Goal: Task Accomplishment & Management: Manage account settings

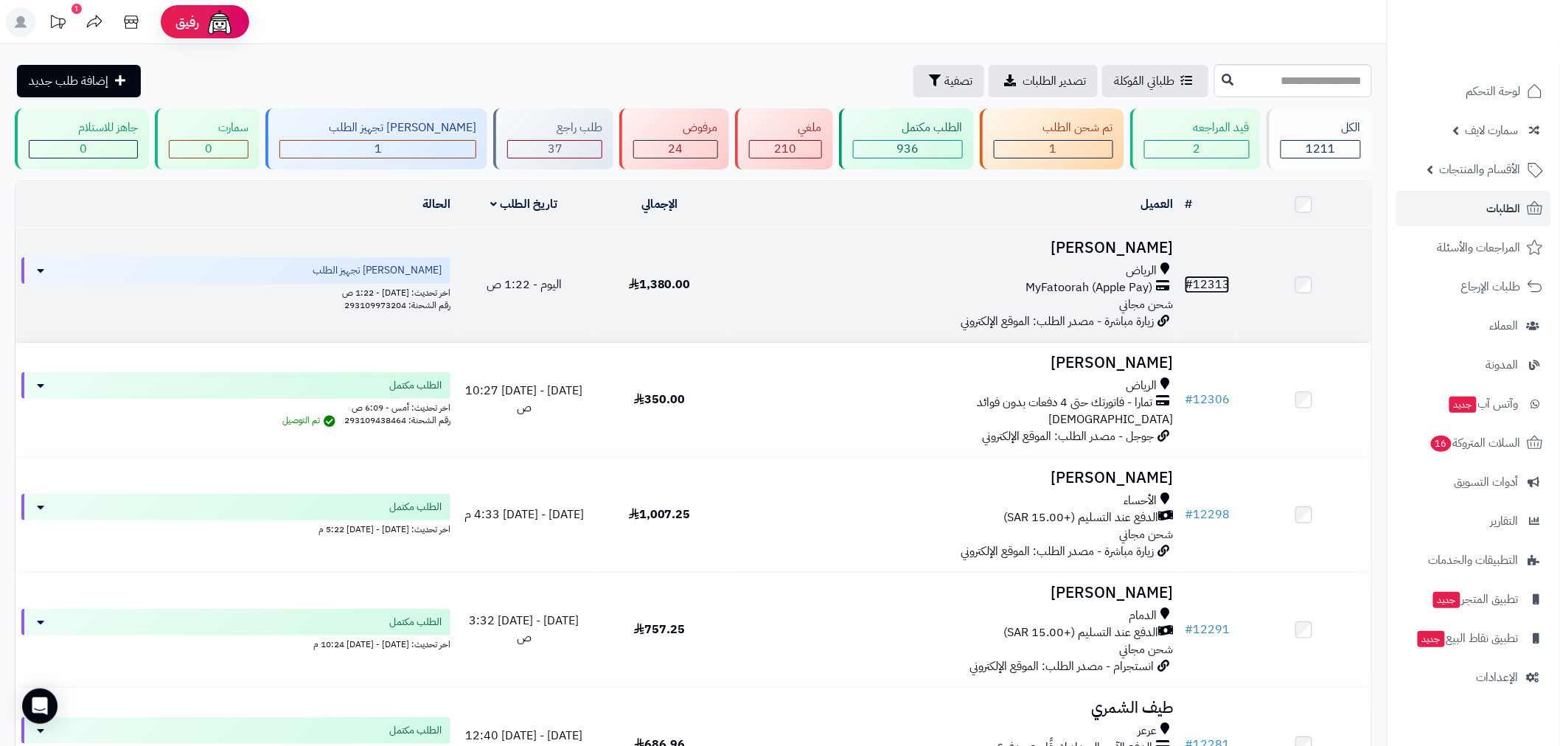
click at [1216, 276] on link "# 12313" at bounding box center [1207, 285] width 45 height 18
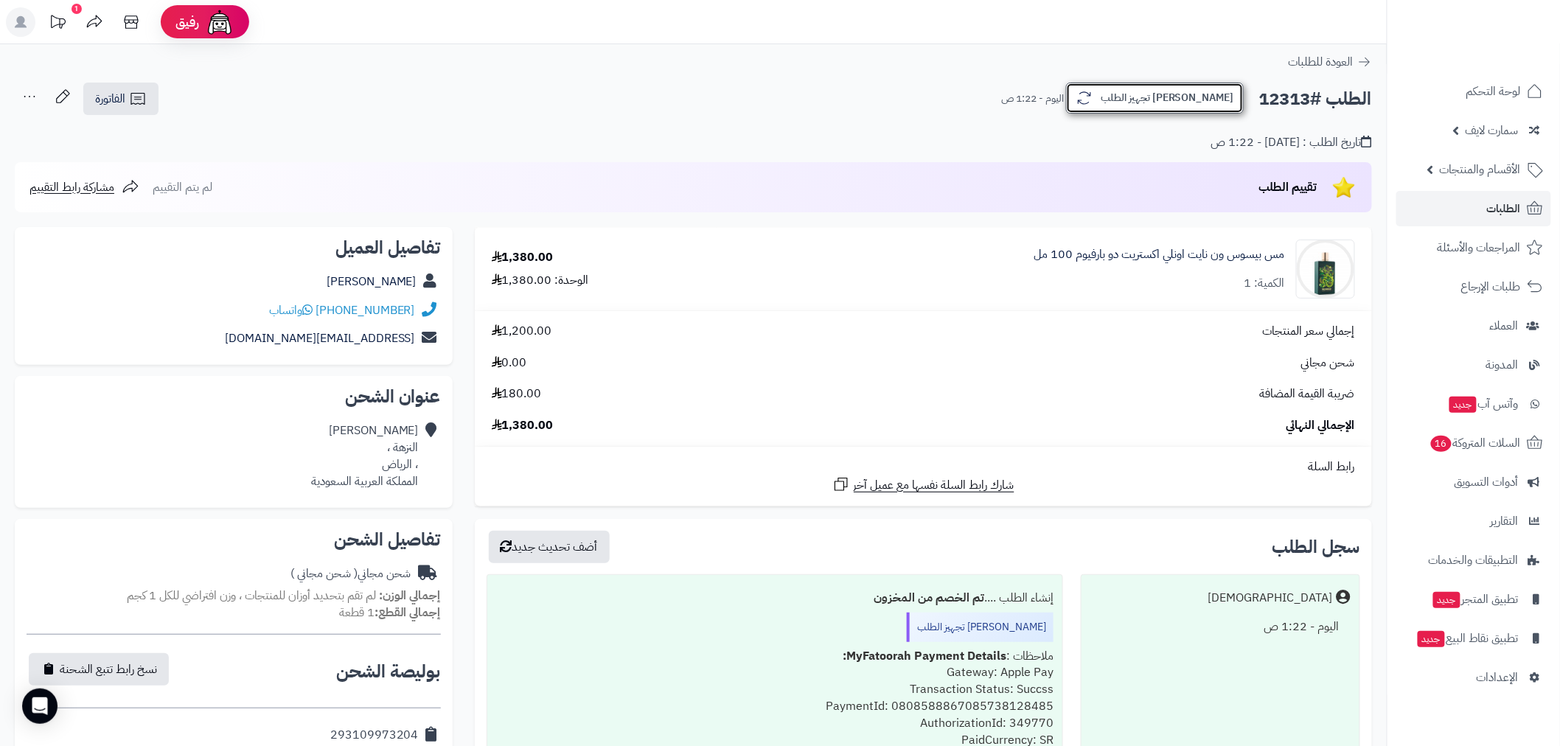
click at [1200, 100] on button "[PERSON_NAME] تجهيز الطلب" at bounding box center [1155, 98] width 178 height 31
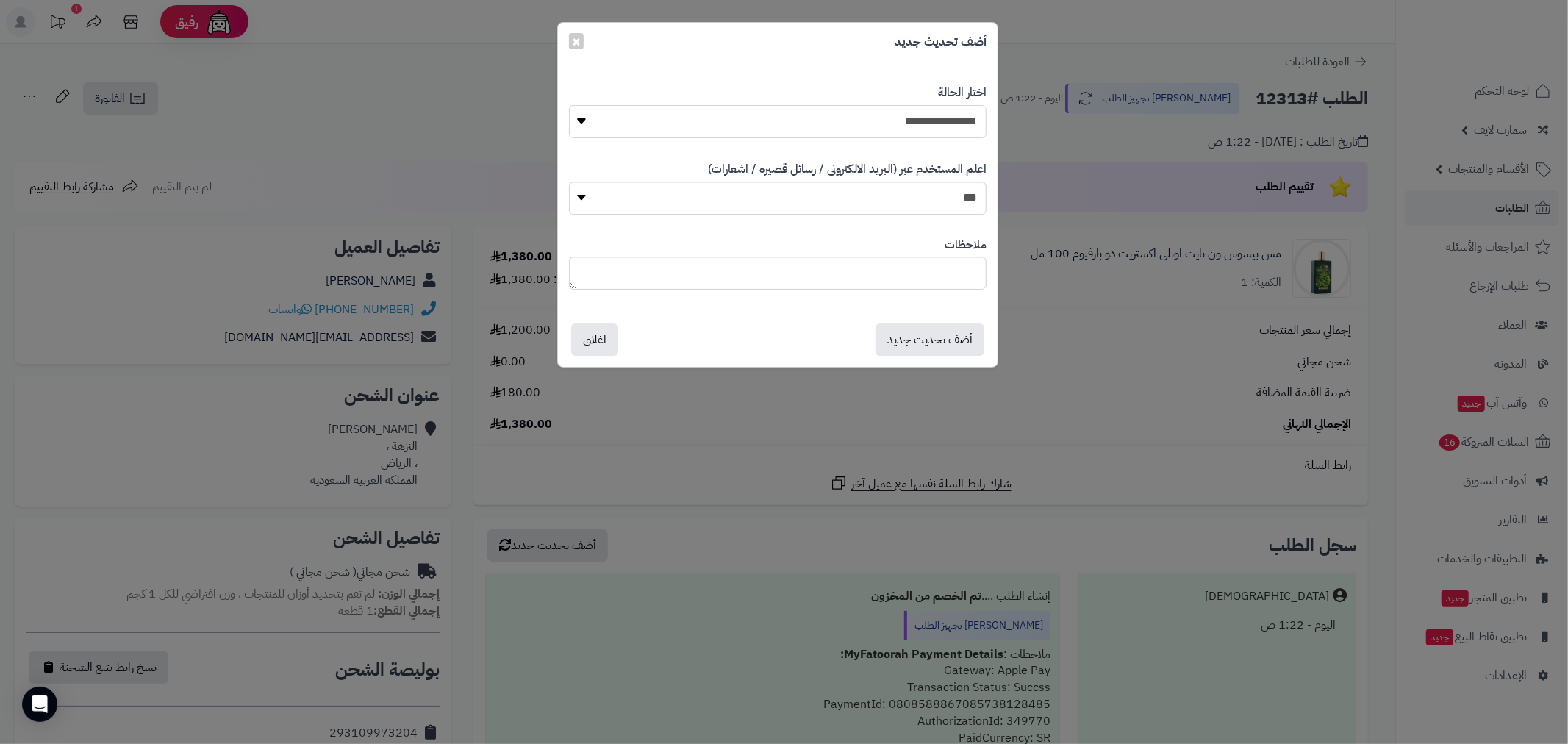
drag, startPoint x: 961, startPoint y: 122, endPoint x: 959, endPoint y: 134, distance: 12.2
click at [961, 122] on select "**********" at bounding box center [778, 121] width 418 height 33
click at [570, 105] on select "**********" at bounding box center [778, 121] width 418 height 33
click at [959, 119] on select "**********" at bounding box center [778, 121] width 418 height 33
select select "*"
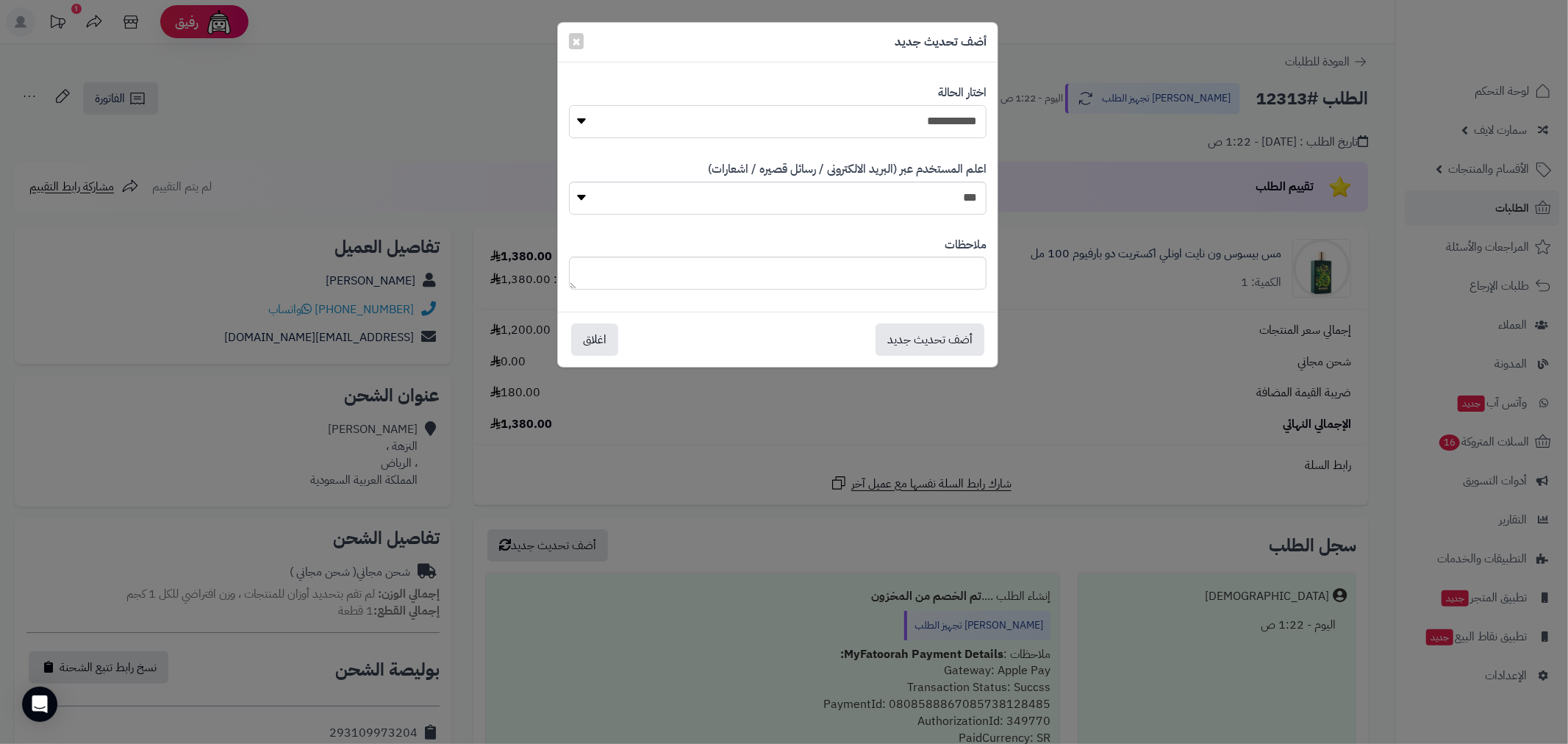
click at [570, 105] on select "**********" at bounding box center [778, 121] width 418 height 33
click at [953, 340] on button "أضف تحديث جديد" at bounding box center [930, 339] width 109 height 32
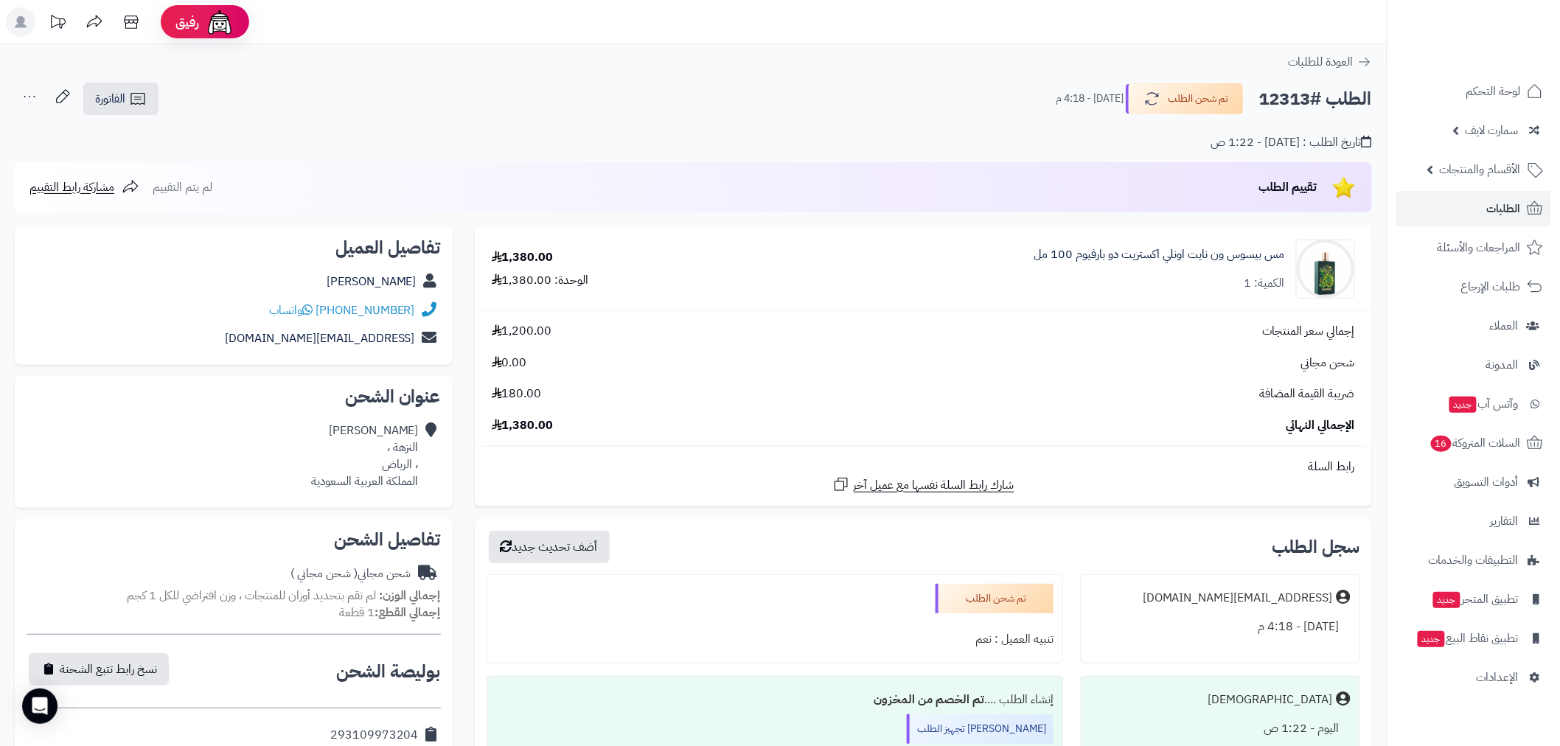
scroll to position [382, 0]
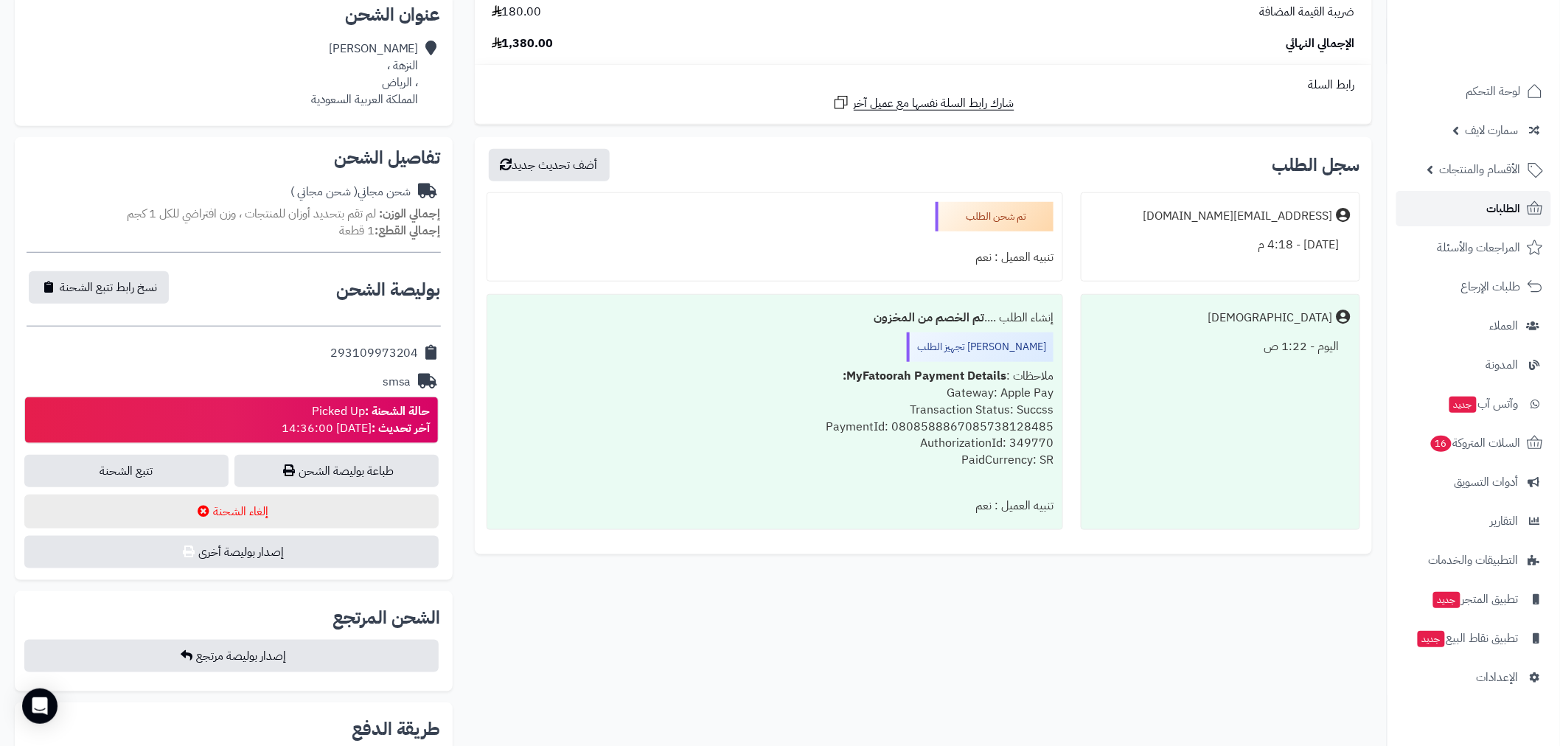
click at [1495, 218] on span "الطلبات" at bounding box center [1504, 208] width 34 height 21
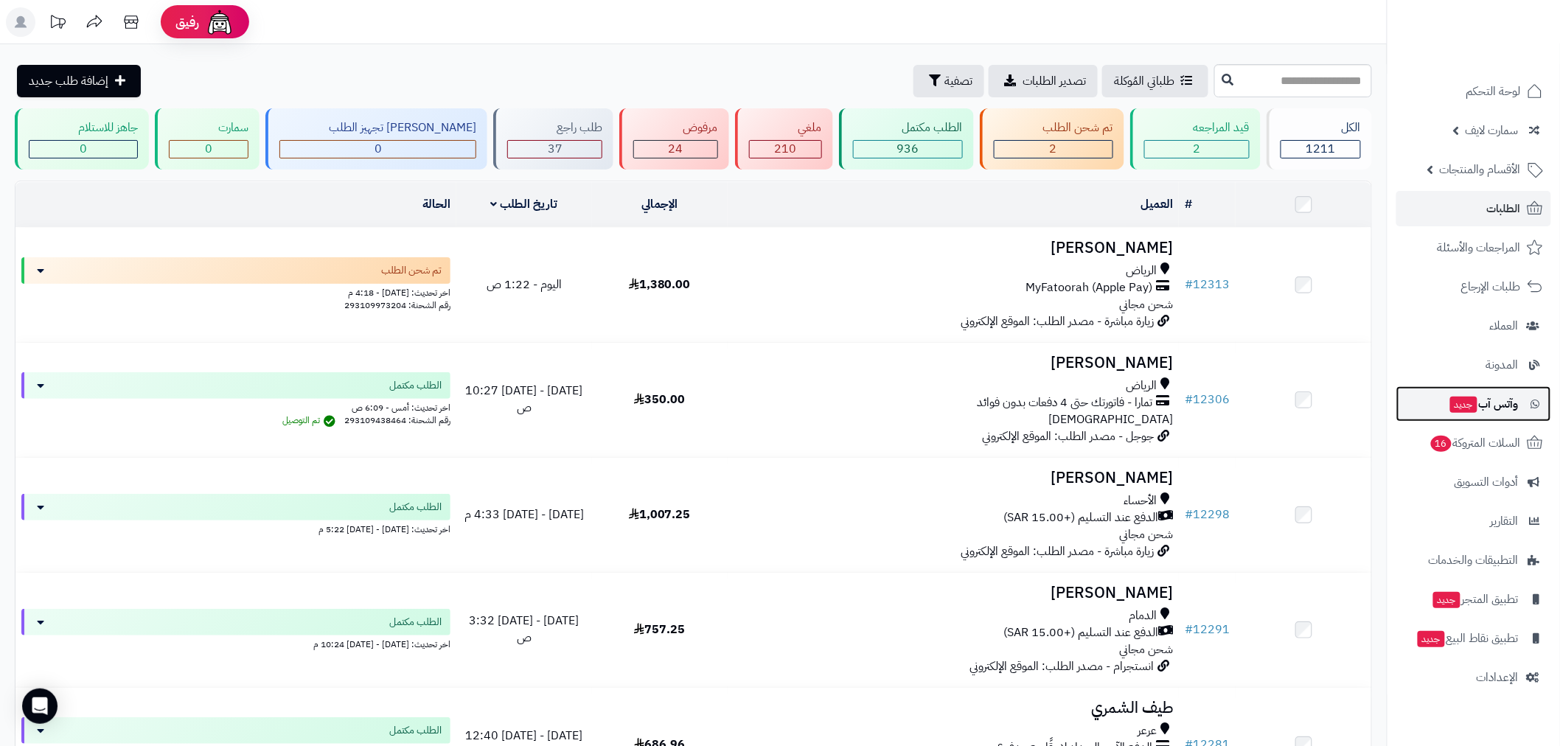
click at [1477, 405] on span "وآتس آب جديد" at bounding box center [1484, 404] width 70 height 21
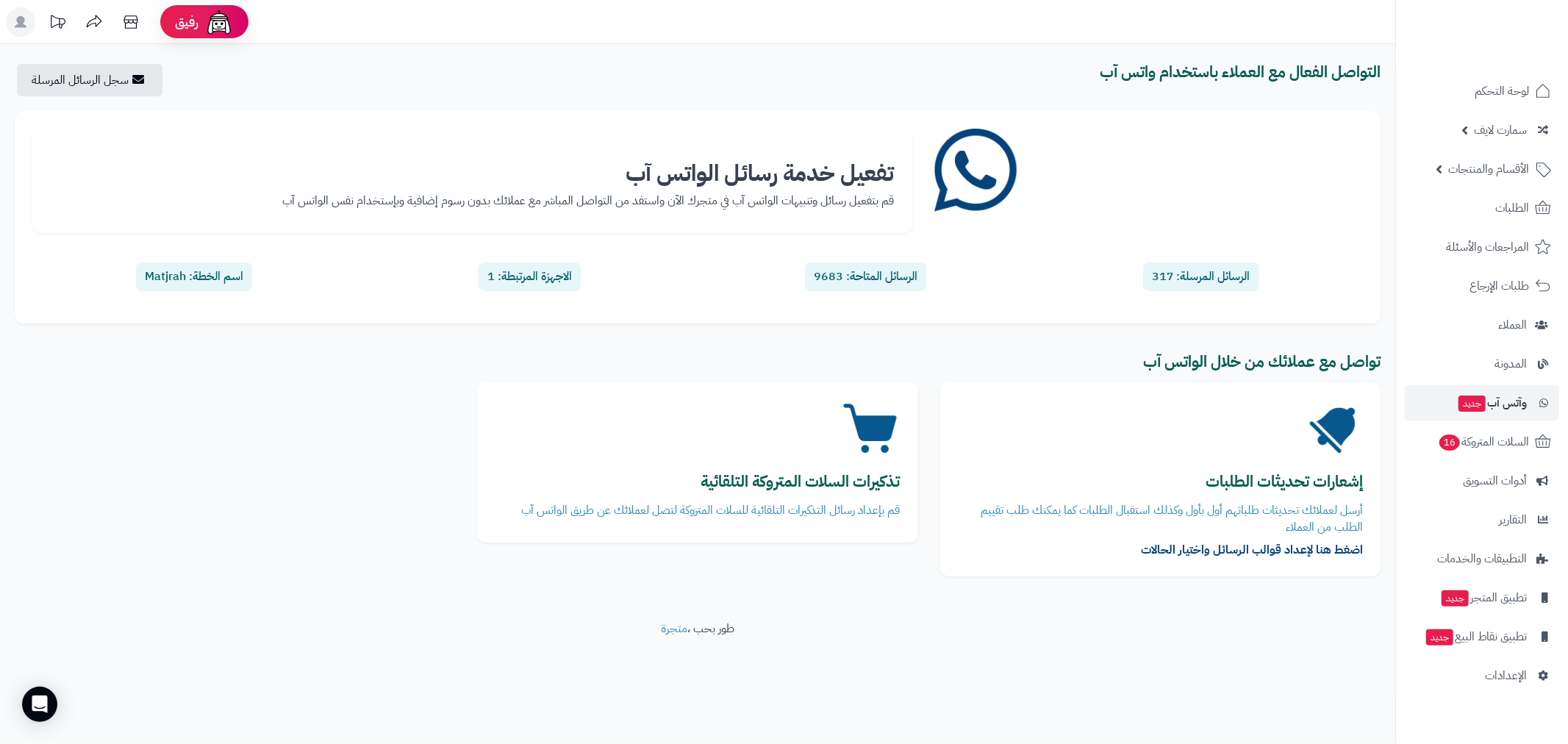
click at [1188, 273] on div "الرسائل المرسلة: 317" at bounding box center [1201, 276] width 116 height 29
click at [1042, 307] on div "تفعيل خدمة رسائل الواتس آب قم بتفعيل رسائل وتنبيهات الواتس آب في متجرك الآن واس…" at bounding box center [698, 216] width 1367 height 212
click at [1070, 270] on div "الرسائل المرسلة: 317" at bounding box center [1201, 276] width 324 height 35
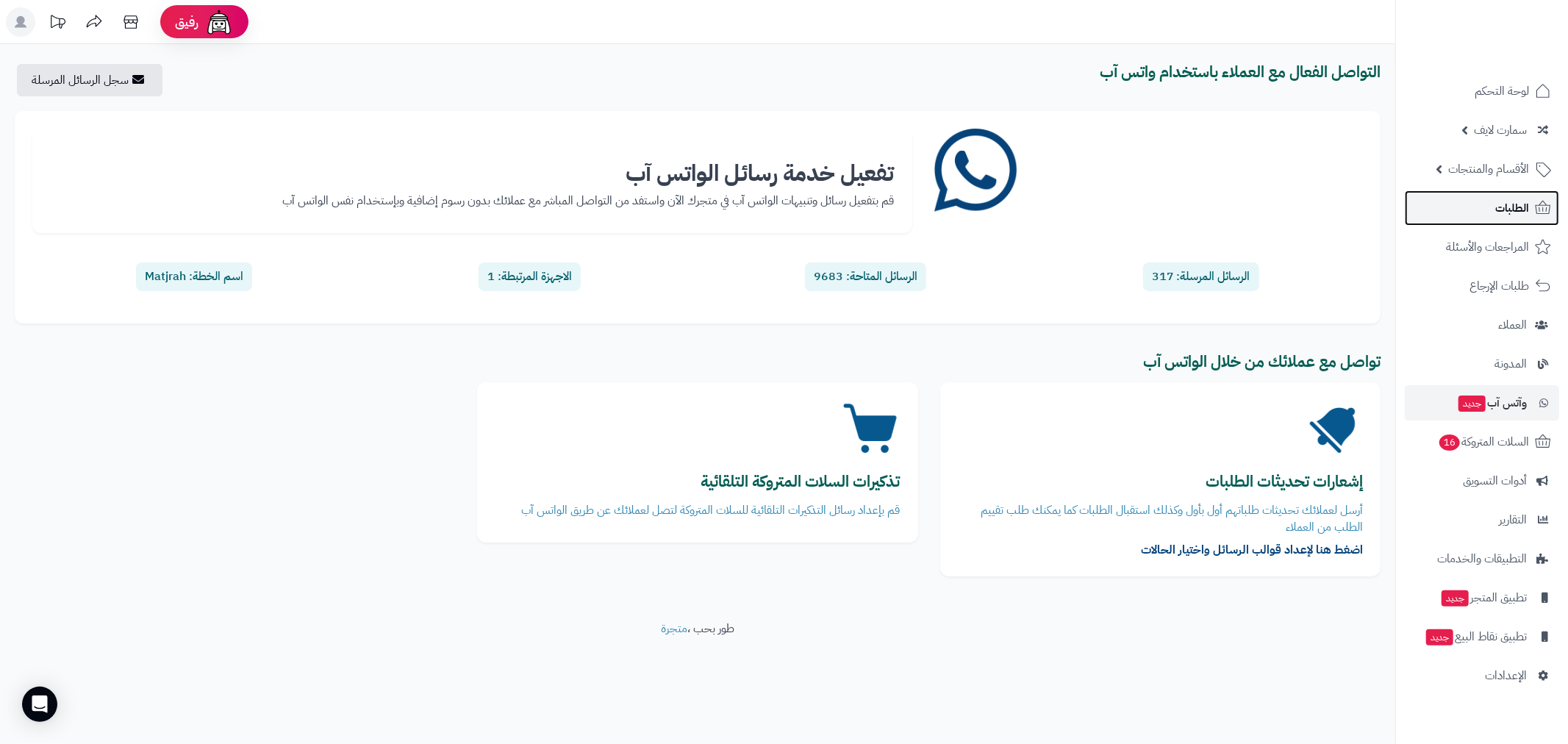
click at [1498, 214] on span "الطلبات" at bounding box center [1513, 207] width 34 height 21
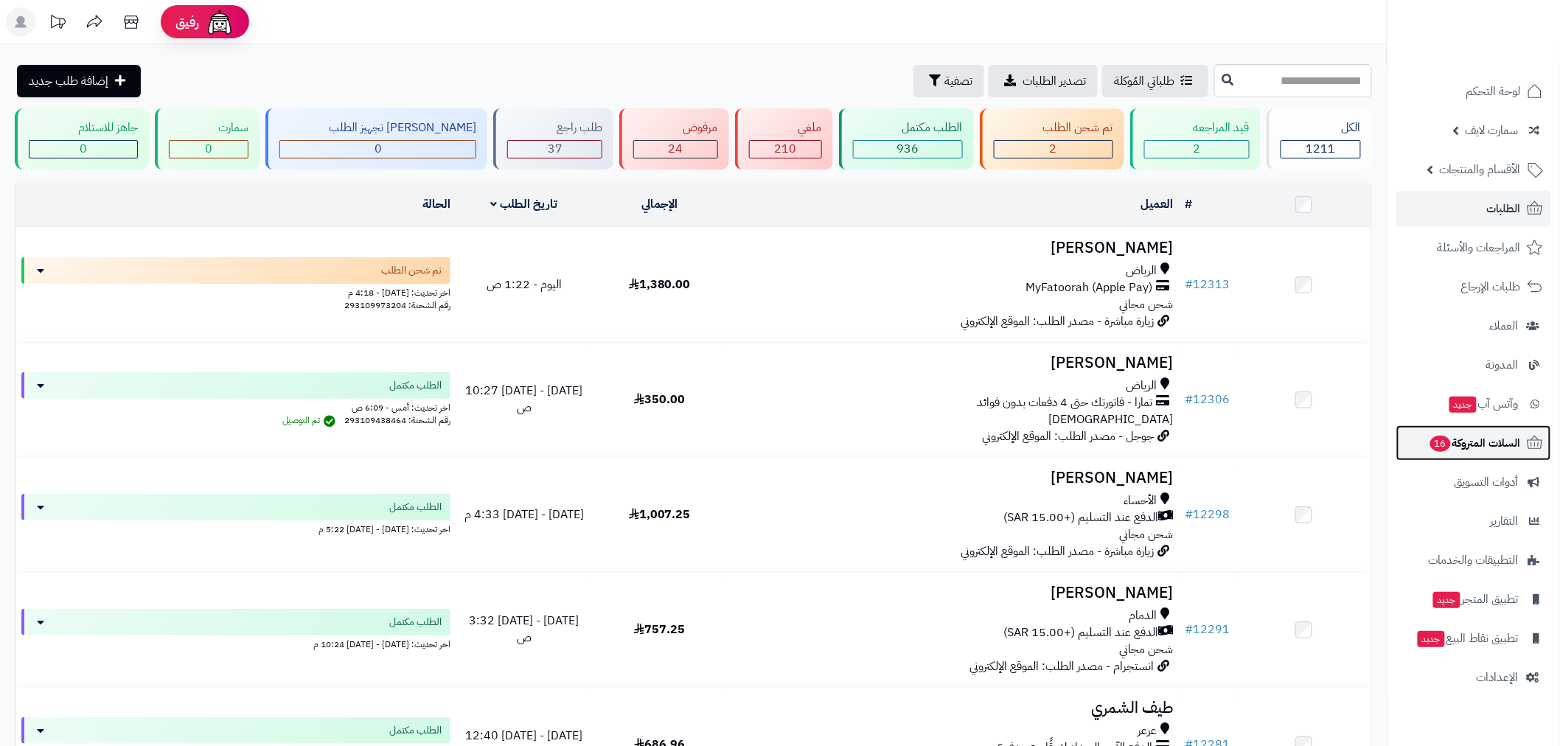
click at [1500, 428] on link "السلات المتروكة 16" at bounding box center [1473, 442] width 155 height 35
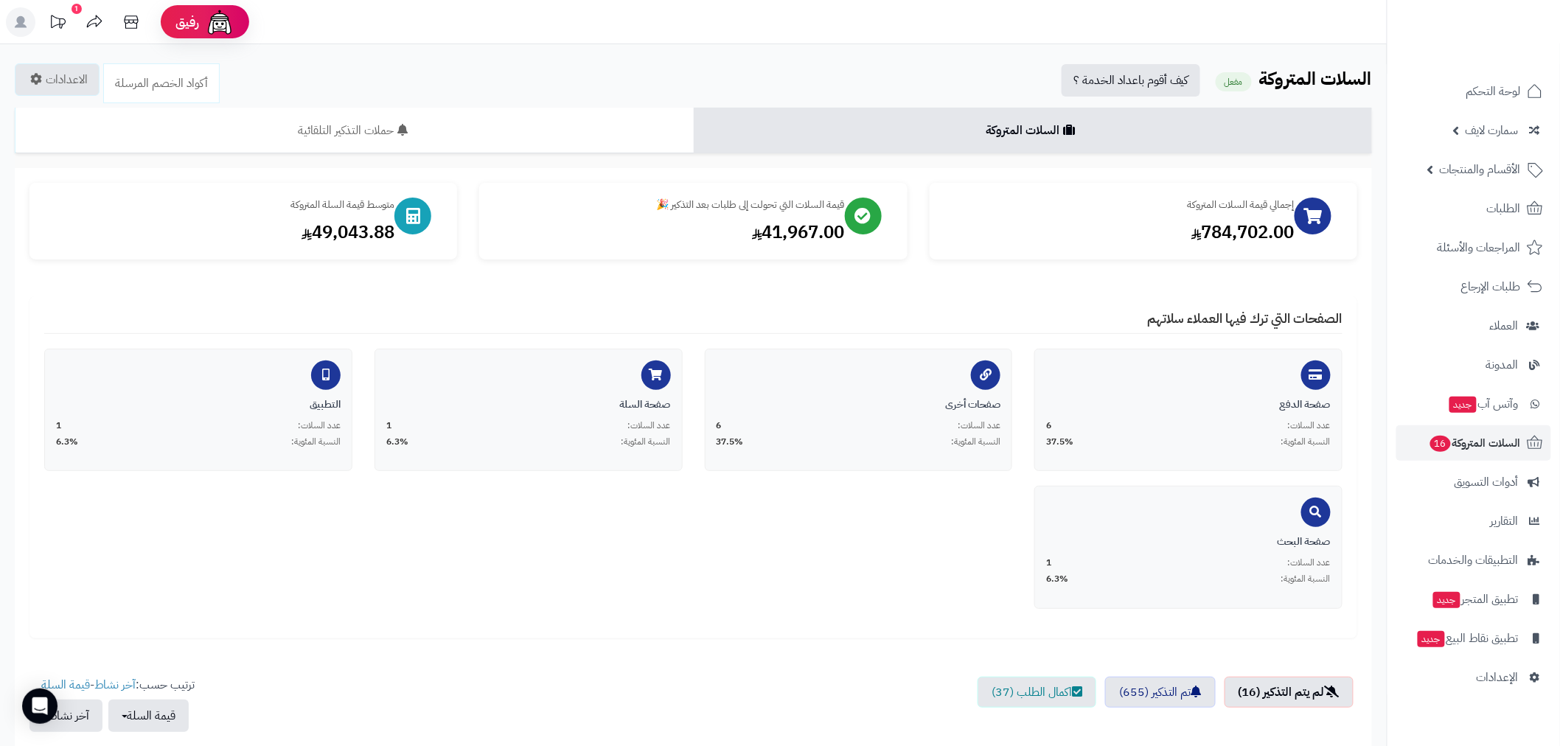
click at [62, 23] on icon at bounding box center [57, 21] width 29 height 29
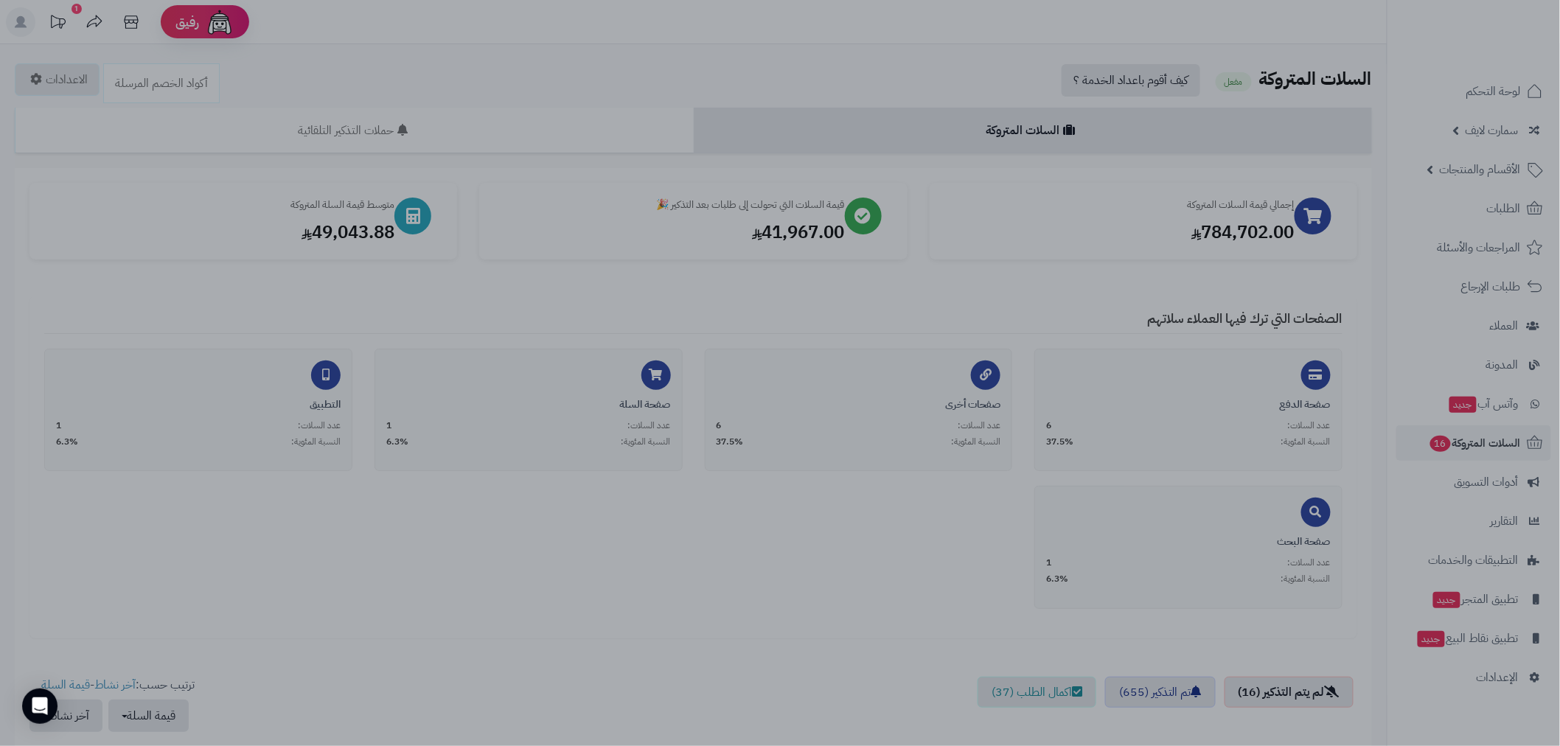
click at [829, 555] on div at bounding box center [780, 373] width 1560 height 746
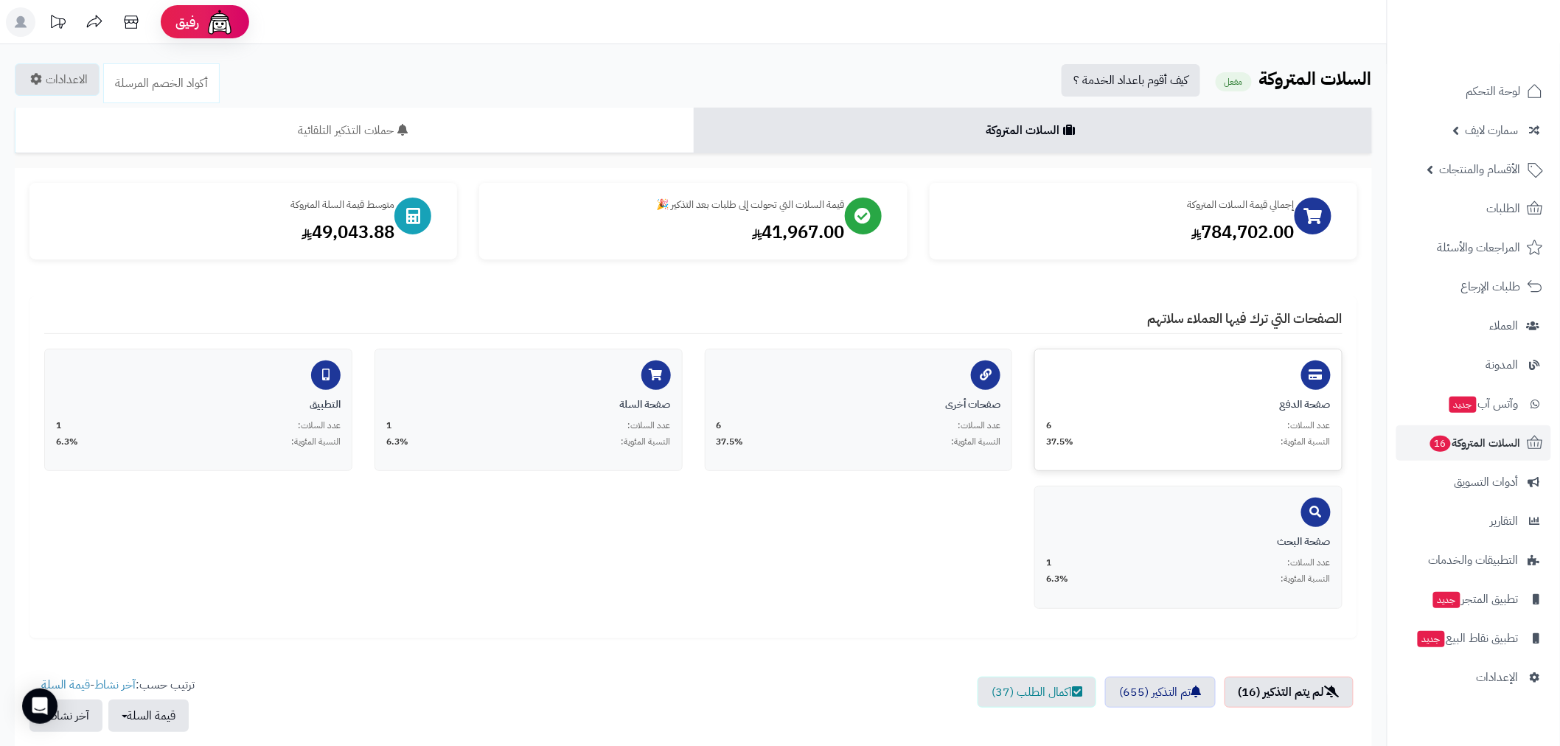
click at [1230, 411] on div "صفحة الدفع" at bounding box center [1188, 404] width 285 height 15
click at [1265, 409] on div "صفحة الدفع" at bounding box center [1188, 404] width 285 height 15
click at [898, 442] on div "النسبة المئوية: 37.5%" at bounding box center [859, 442] width 285 height 13
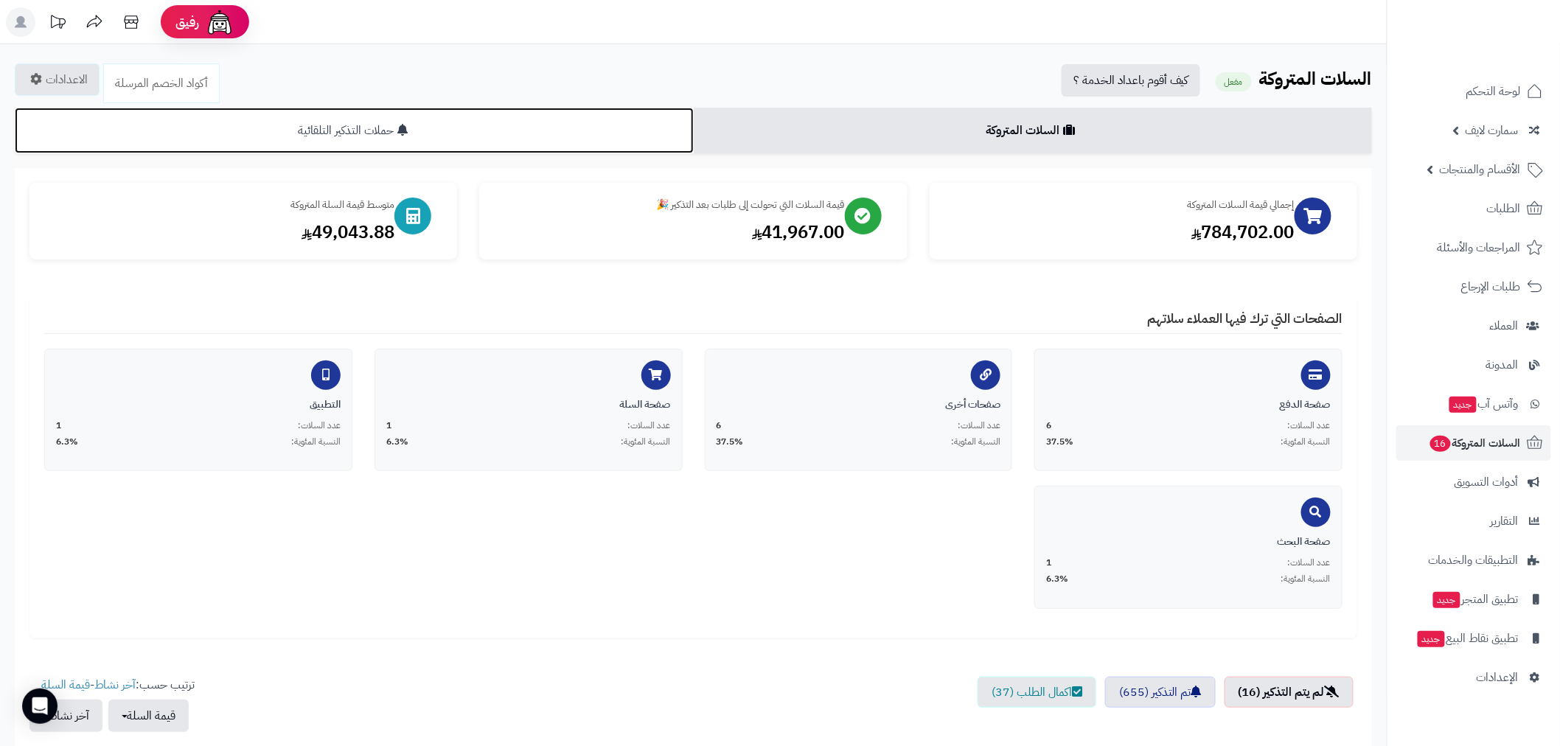
click at [355, 133] on link "حملات التذكير التلقائية" at bounding box center [354, 131] width 679 height 46
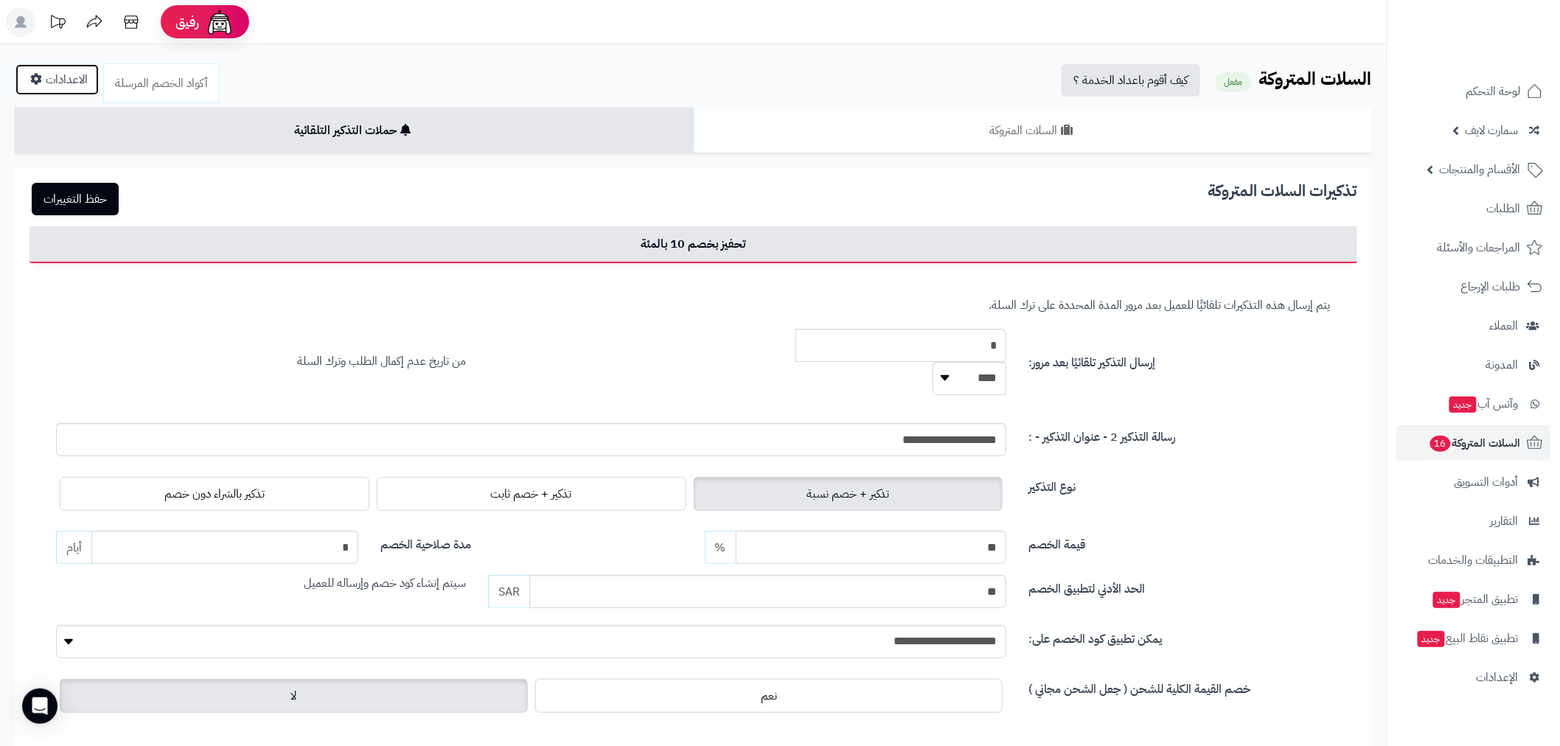
click at [77, 78] on link "الاعدادات" at bounding box center [57, 79] width 85 height 32
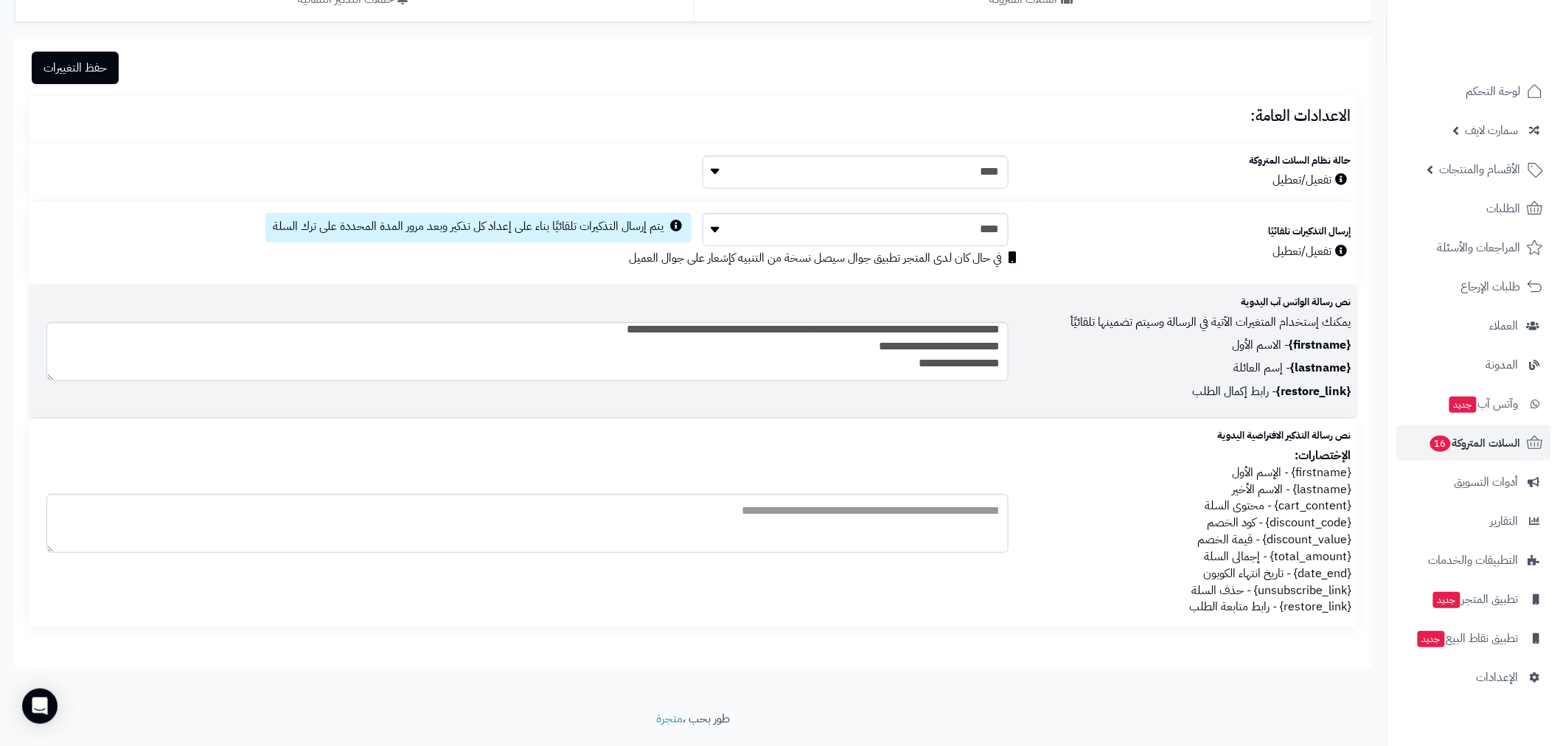
scroll to position [170, 0]
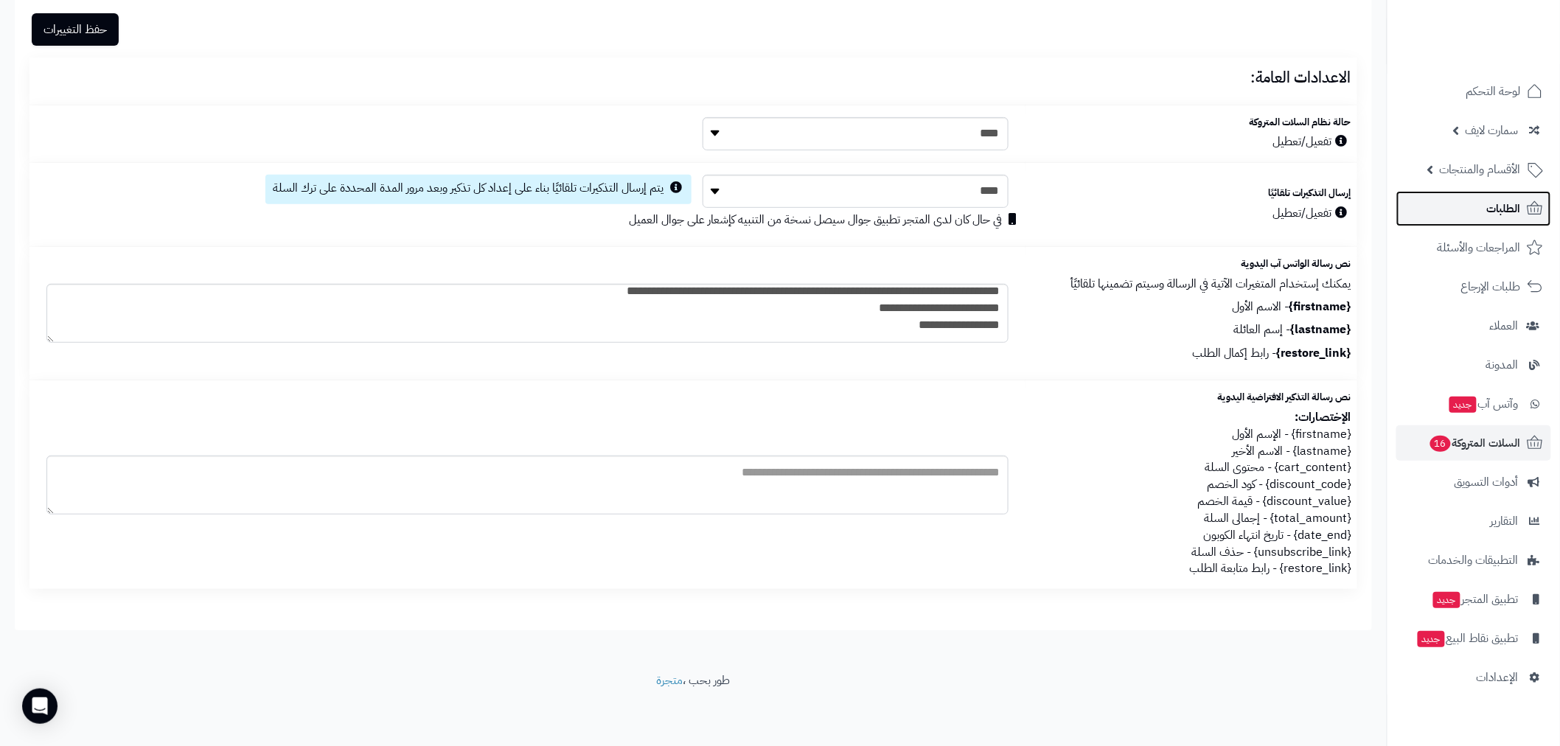
click at [1495, 214] on span "الطلبات" at bounding box center [1504, 208] width 34 height 21
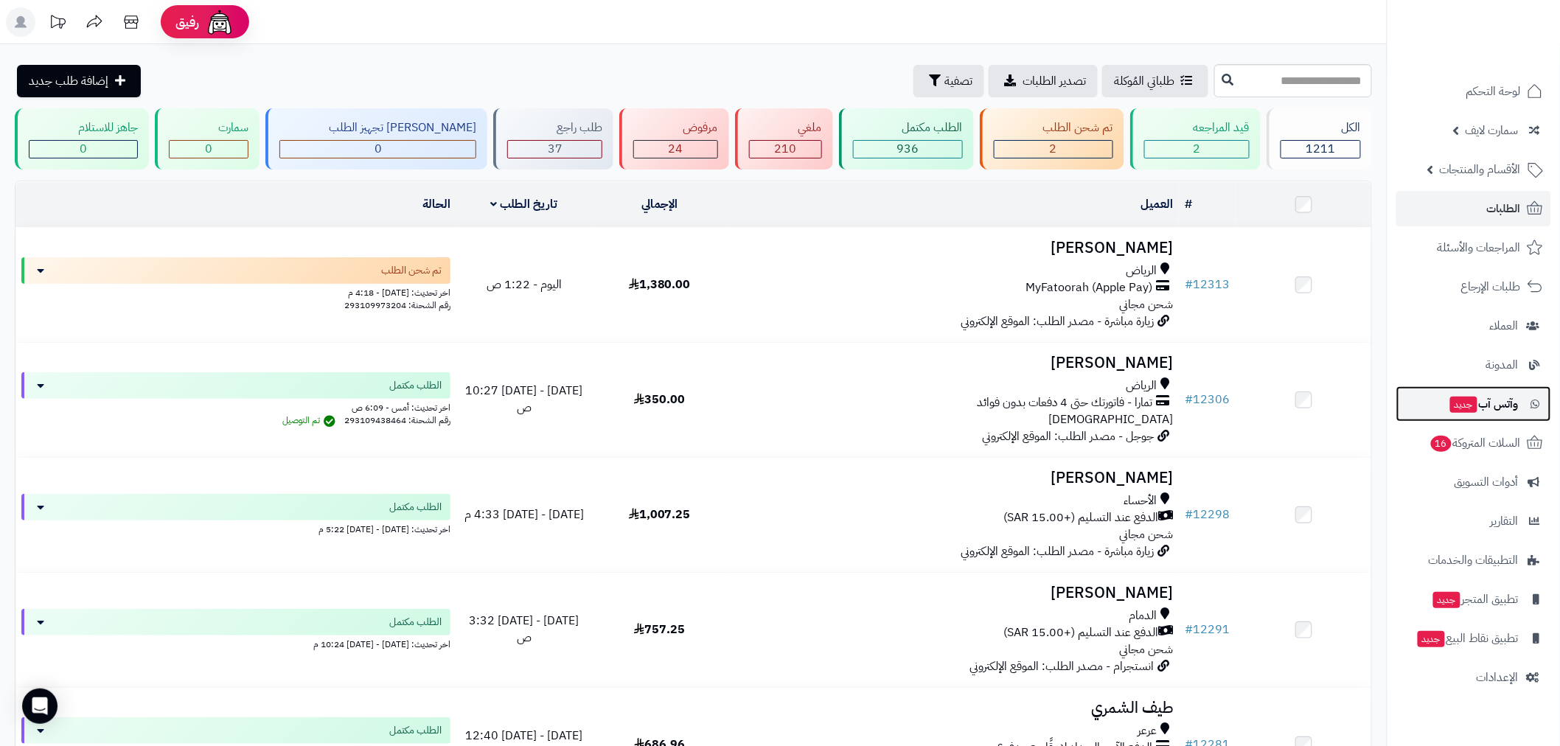
click at [1500, 399] on span "وآتس آب جديد" at bounding box center [1484, 404] width 70 height 21
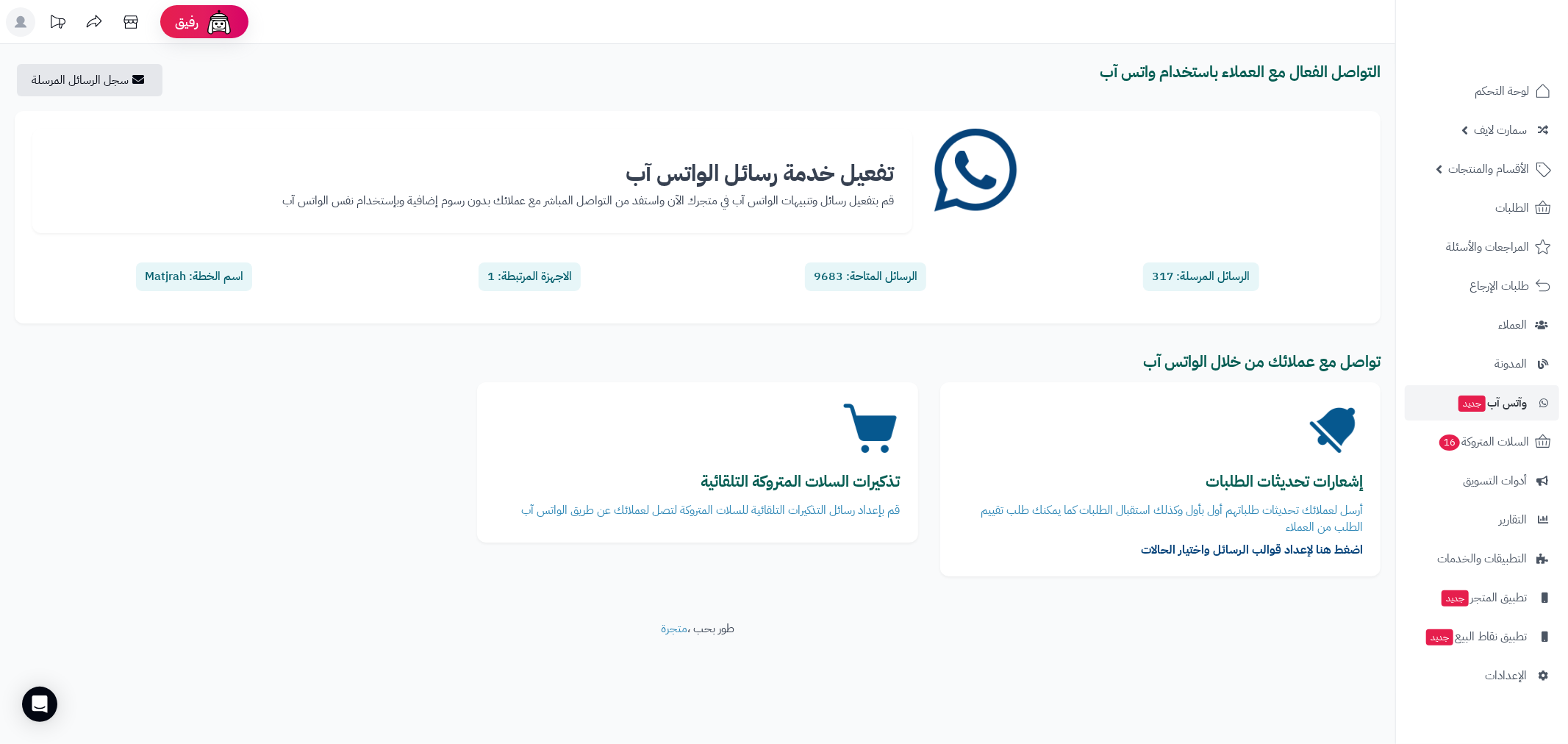
click at [1178, 275] on div "الرسائل المرسلة: 317" at bounding box center [1201, 276] width 116 height 29
click at [104, 83] on link "سجل الرسائل المرسلة" at bounding box center [87, 80] width 140 height 32
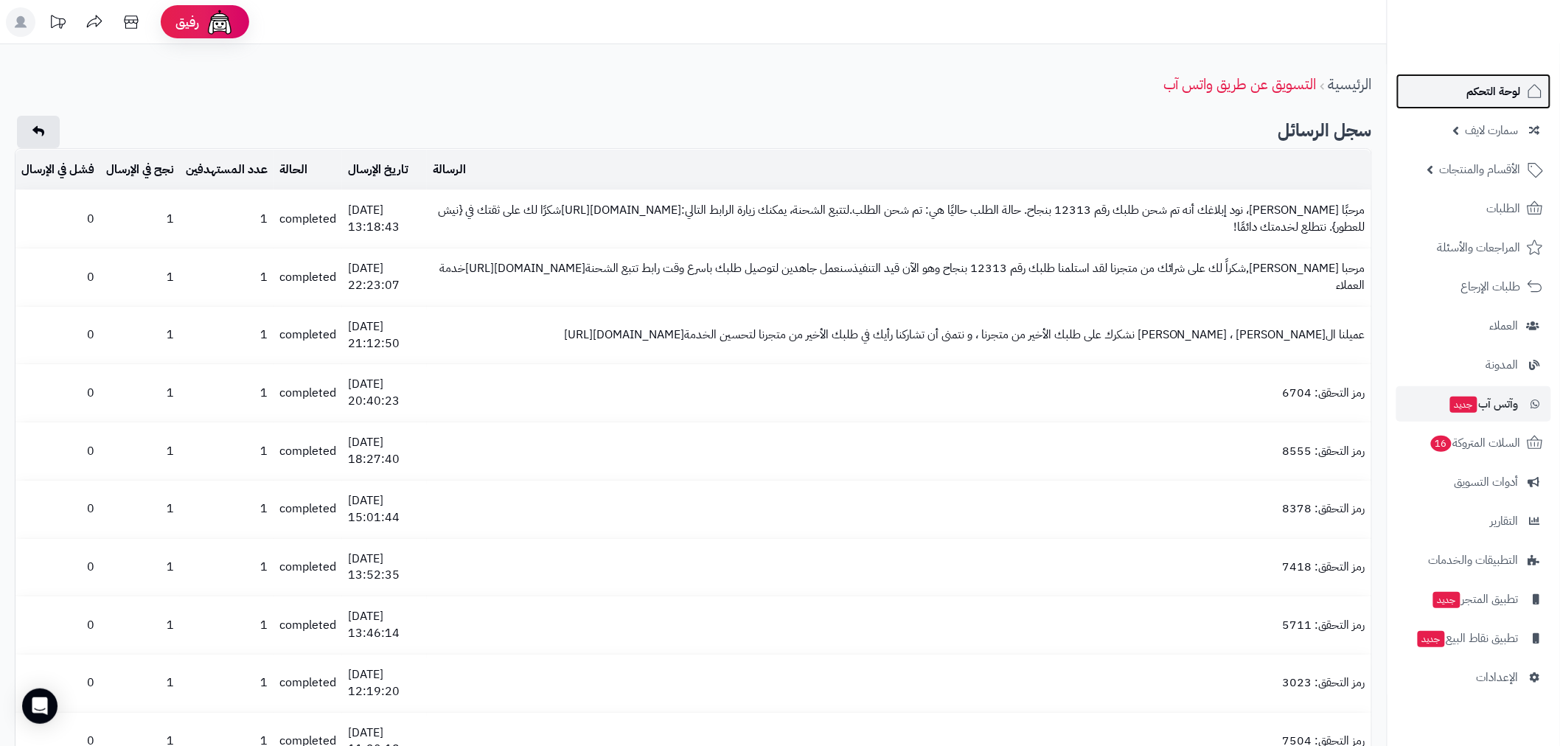
click at [1511, 97] on span "لوحة التحكم" at bounding box center [1494, 91] width 54 height 21
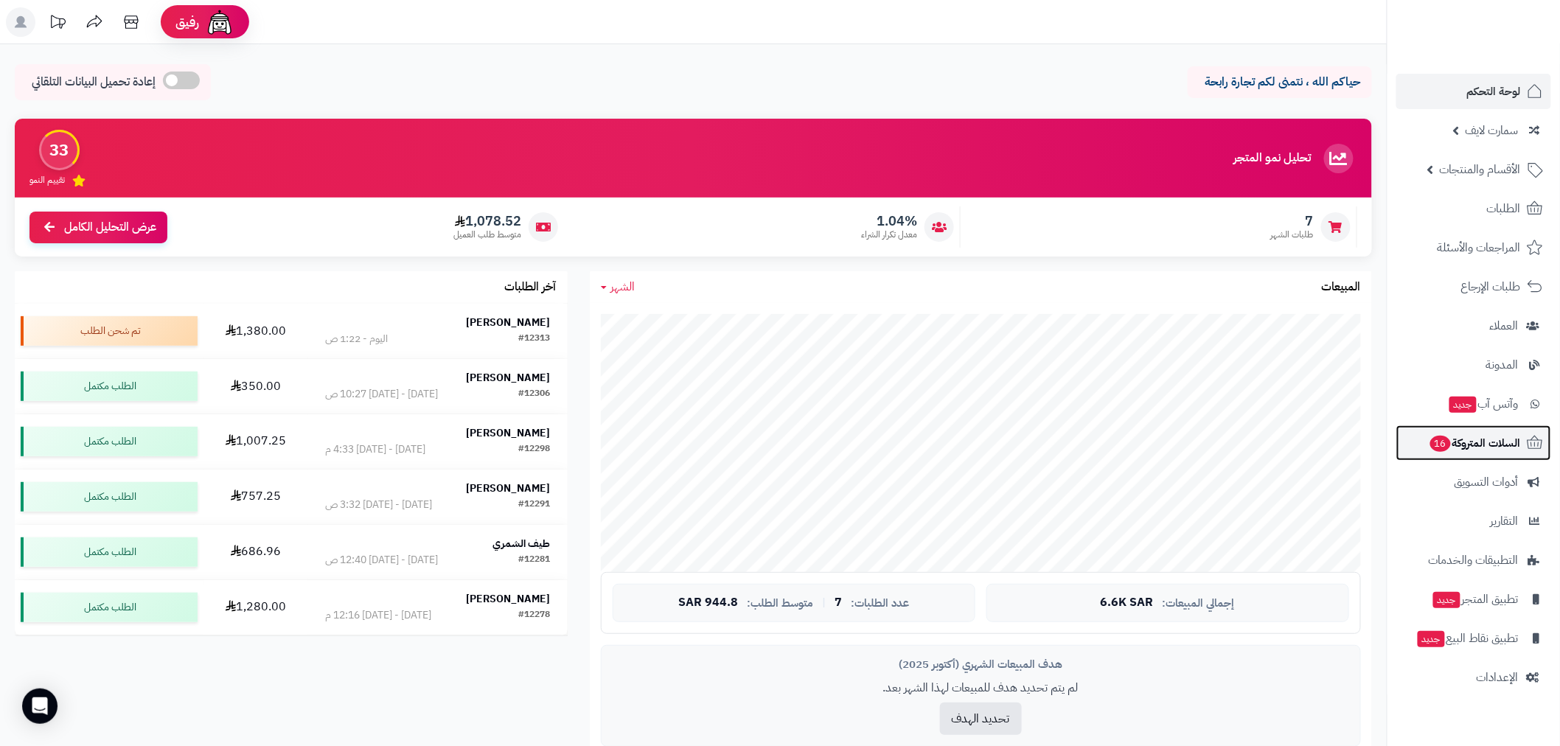
click at [1479, 442] on span "السلات المتروكة 16" at bounding box center [1475, 443] width 92 height 21
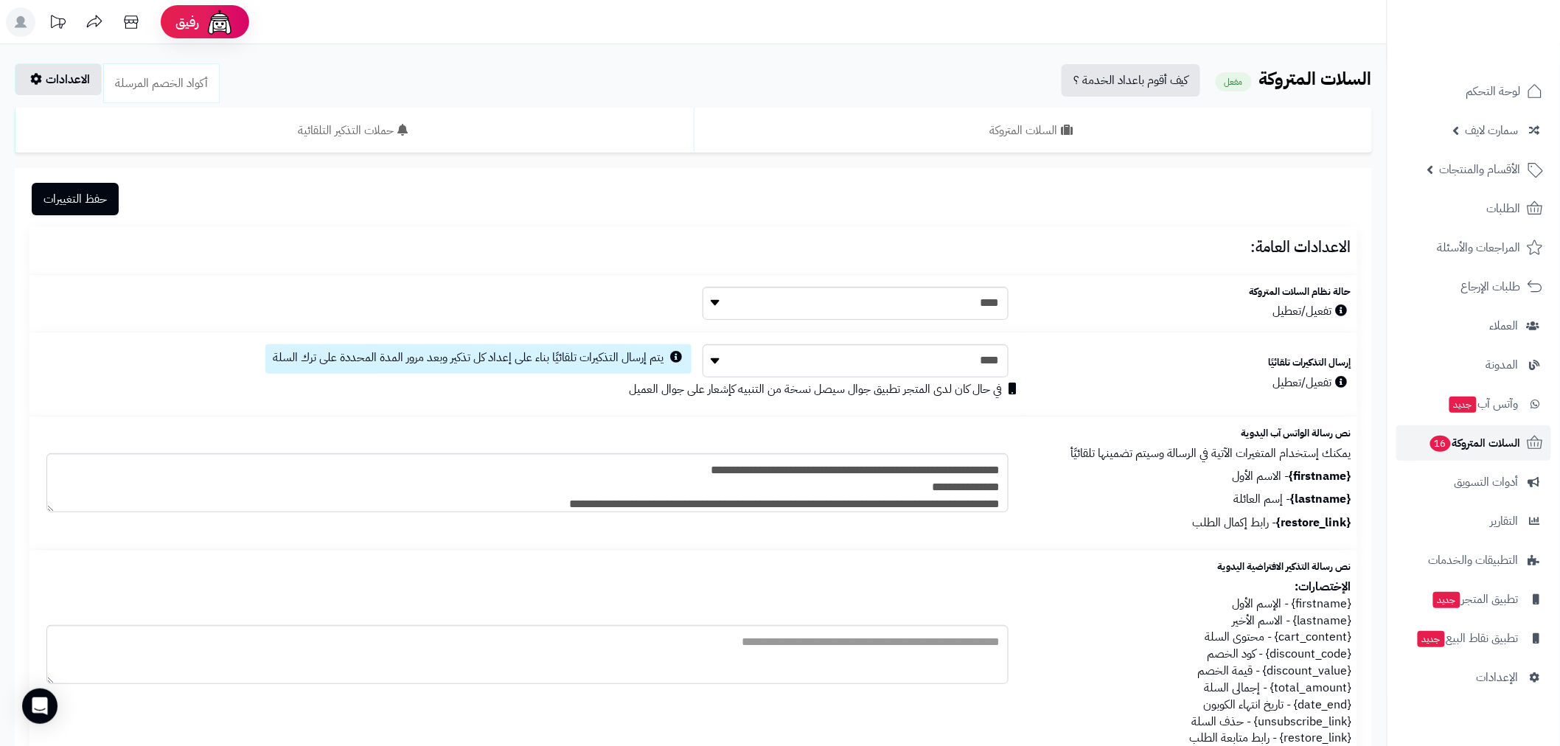
click at [1466, 446] on span "السلات المتروكة 16" at bounding box center [1475, 443] width 92 height 21
click at [1483, 409] on span "وآتس آب جديد" at bounding box center [1484, 404] width 70 height 21
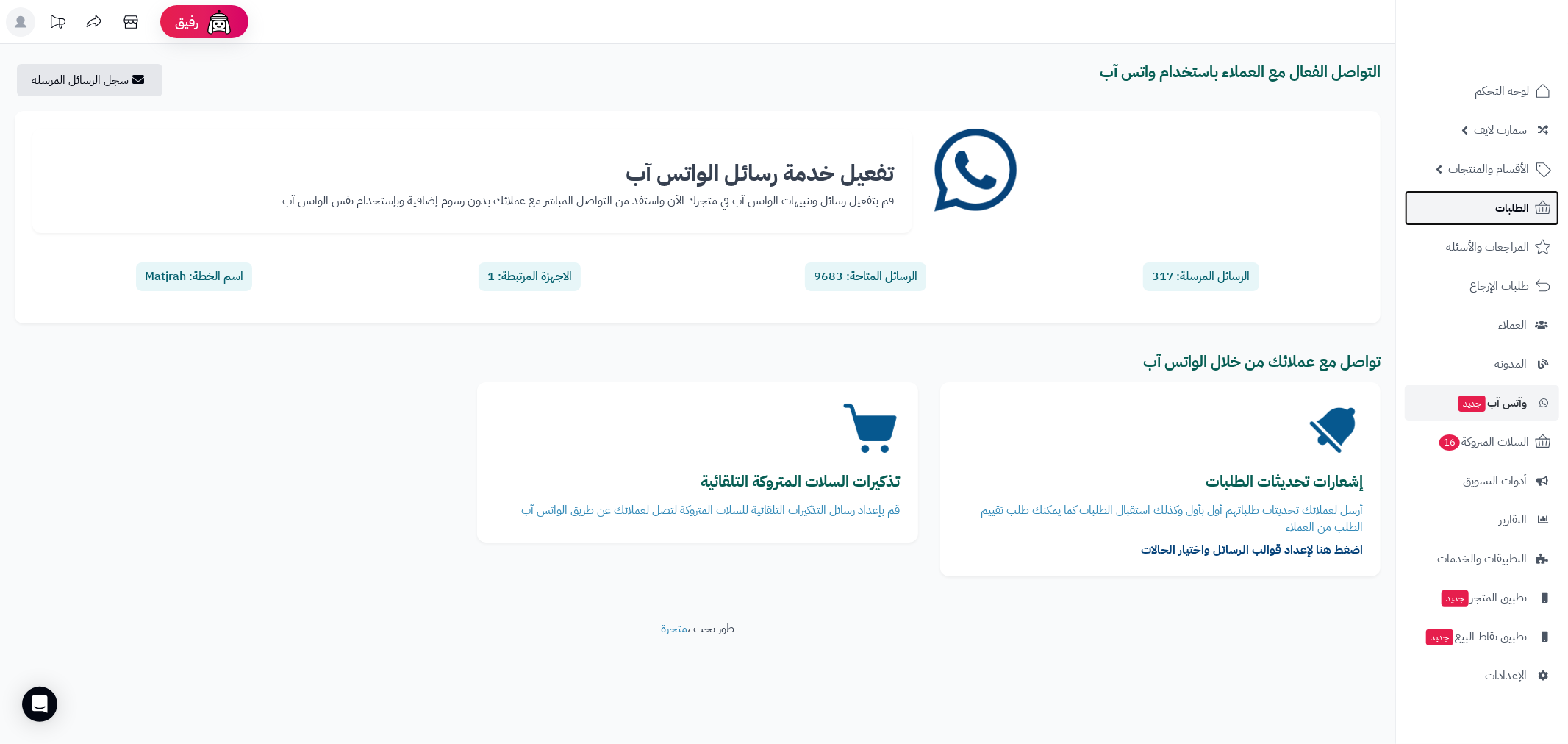
click at [1487, 205] on link "الطلبات" at bounding box center [1482, 207] width 155 height 35
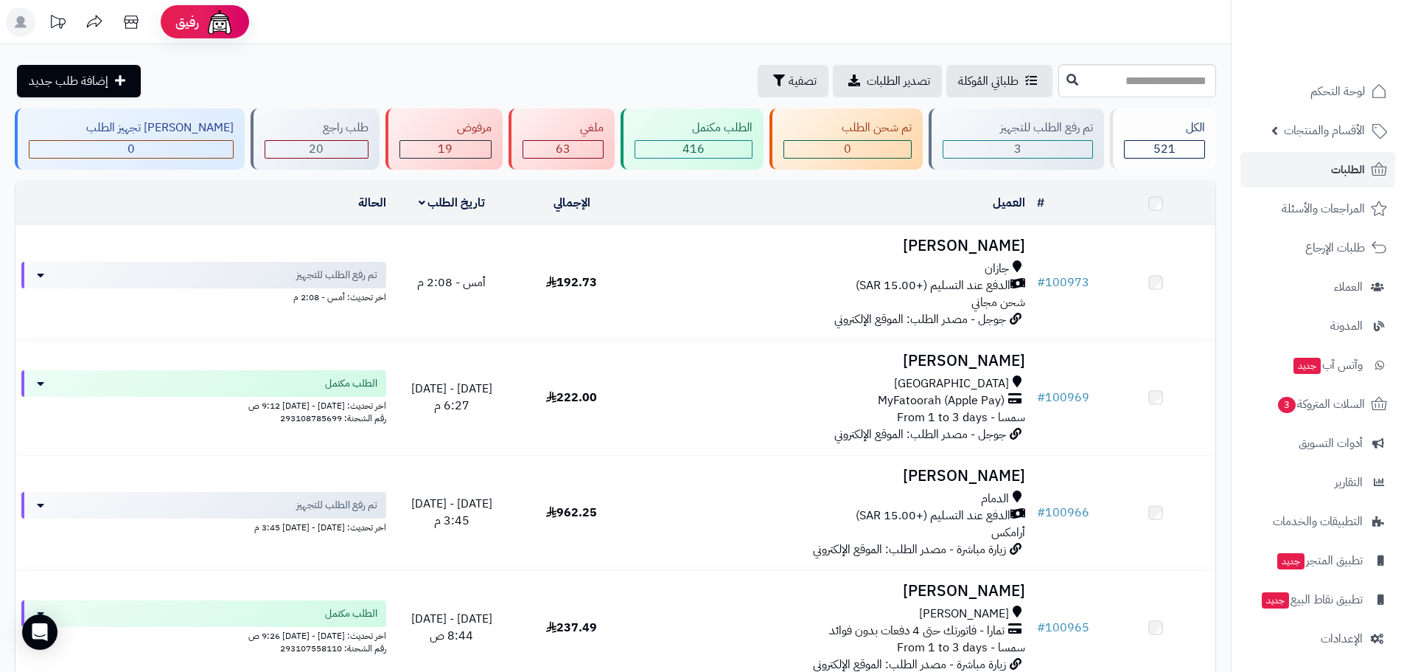
click at [1337, 165] on span "الطلبات" at bounding box center [1348, 169] width 34 height 21
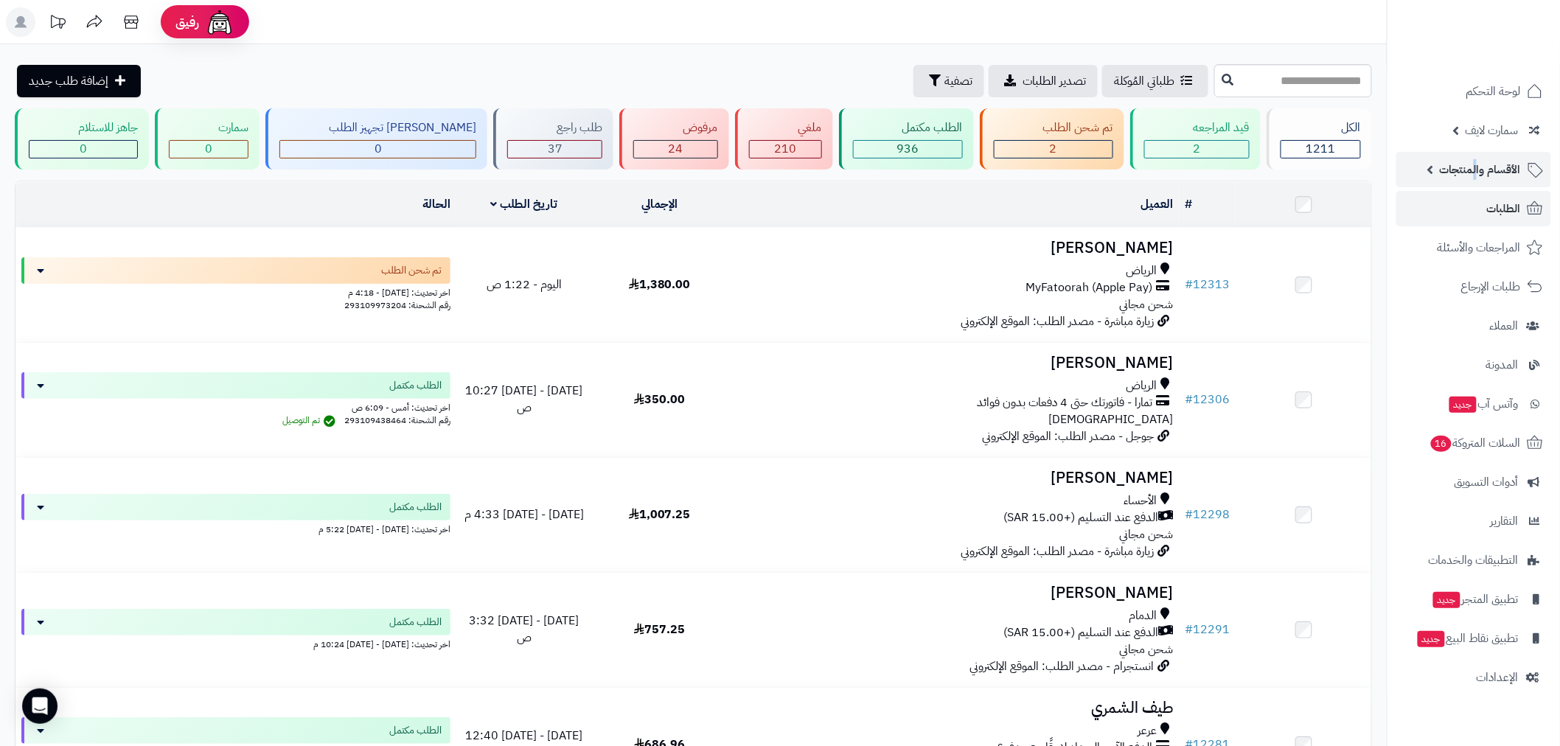
click at [1474, 162] on span "الأقسام والمنتجات" at bounding box center [1480, 169] width 81 height 21
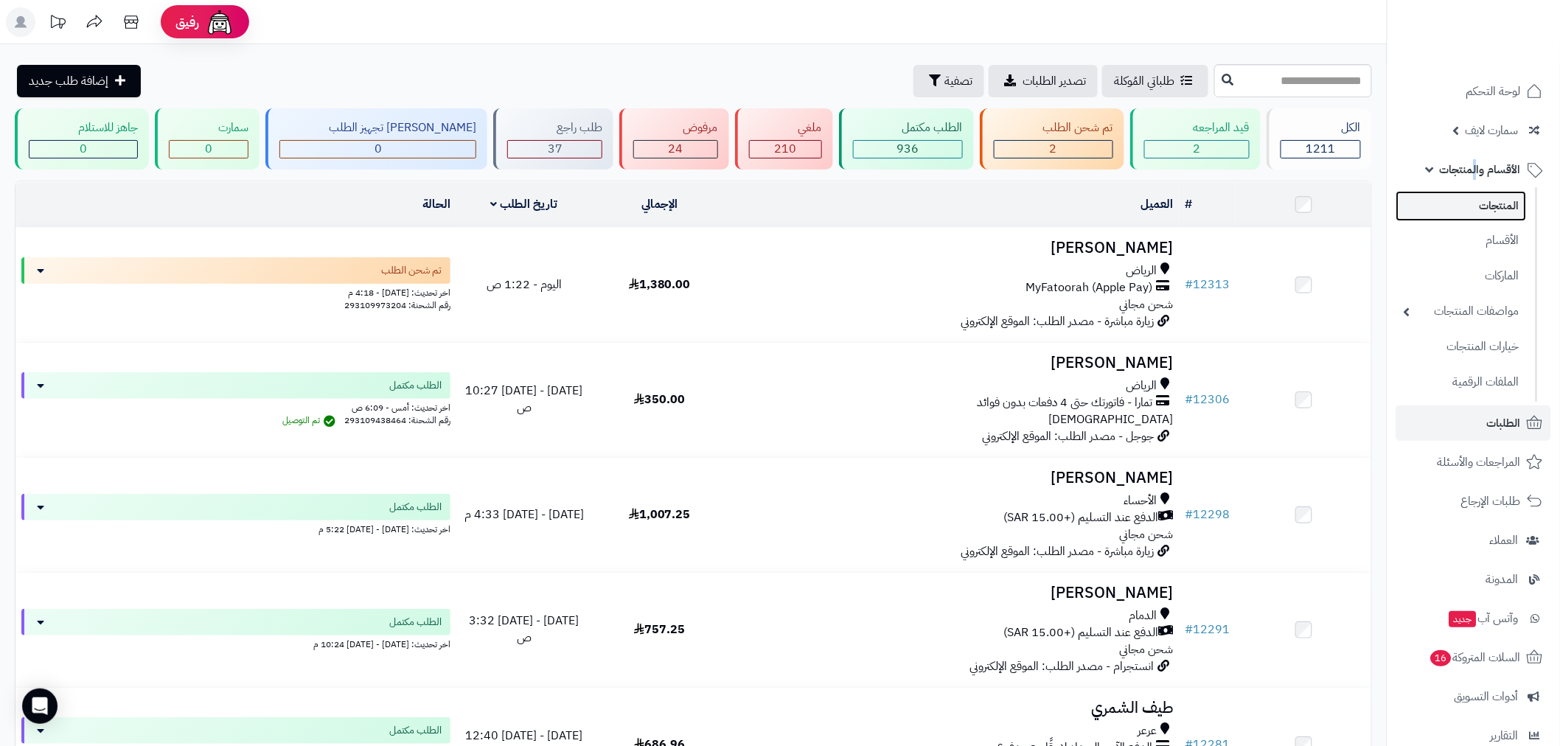
click at [1471, 209] on link "المنتجات" at bounding box center [1461, 206] width 130 height 30
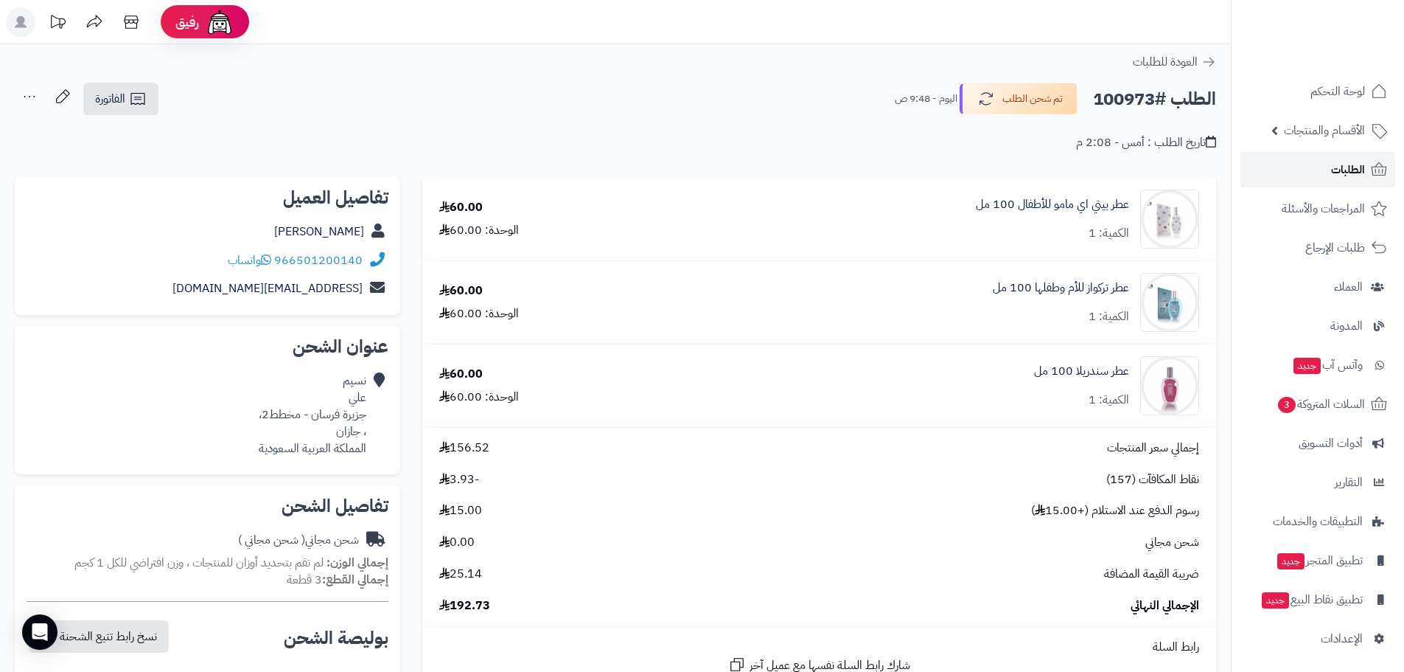
click at [1333, 174] on span "الطلبات" at bounding box center [1348, 169] width 34 height 21
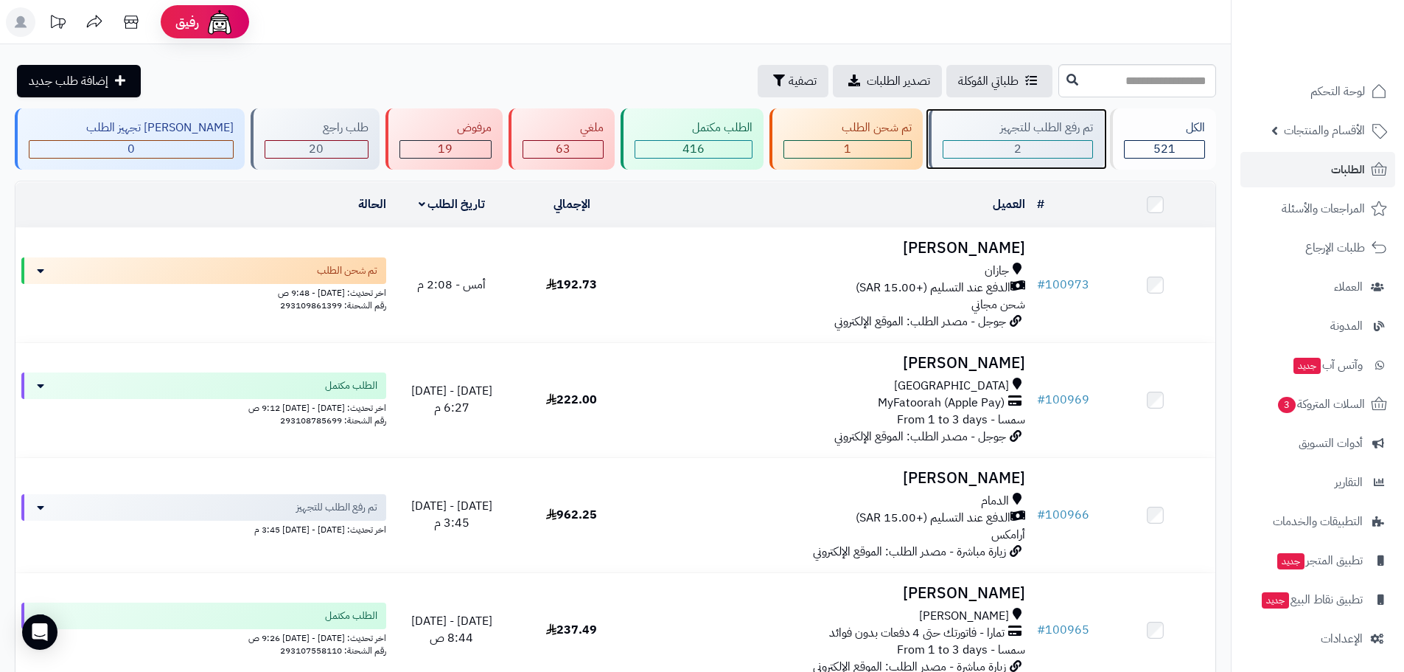
click at [1064, 133] on div "تم رفع الطلب للتجهيز" at bounding box center [1018, 127] width 150 height 17
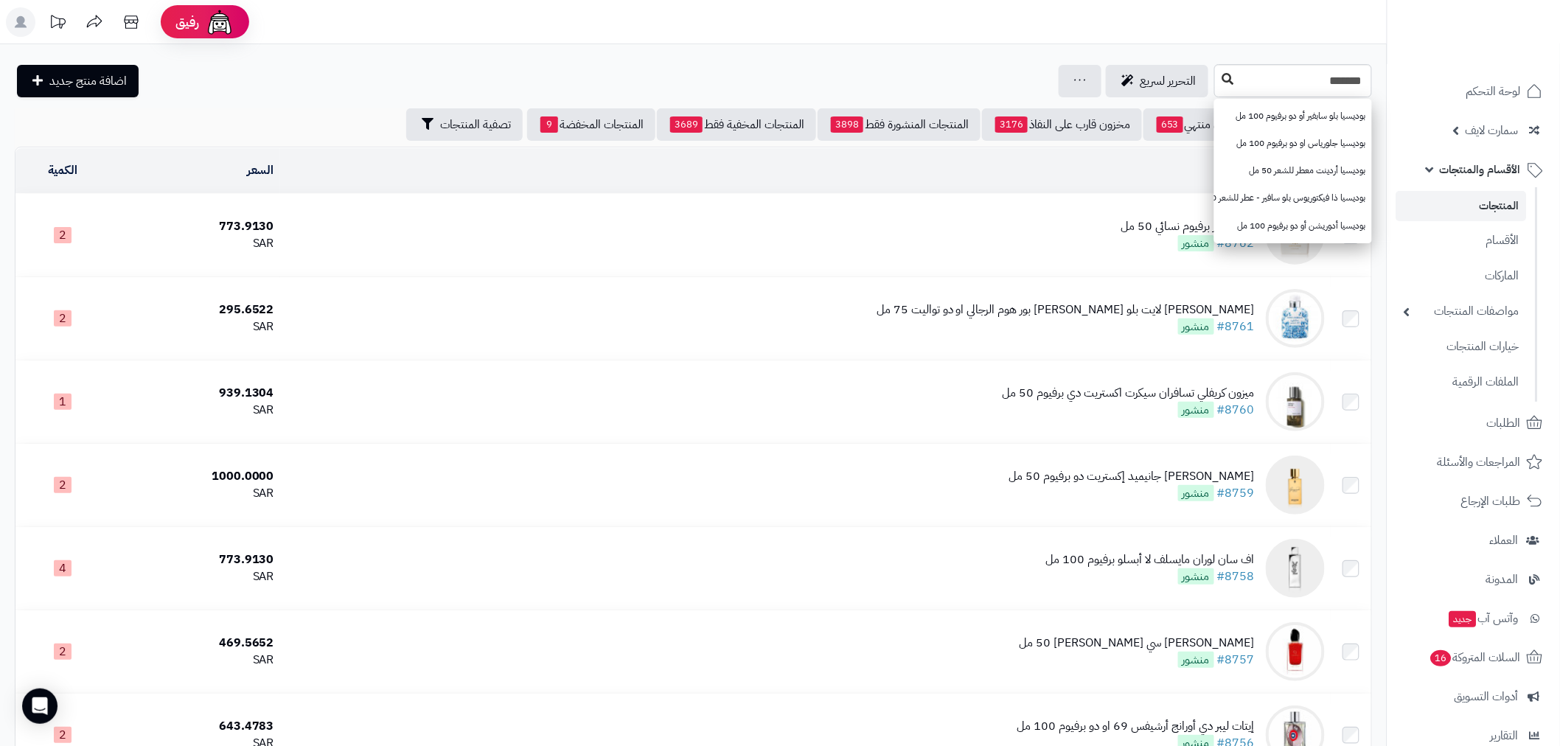
type input "*******"
click at [1222, 75] on icon at bounding box center [1228, 79] width 12 height 12
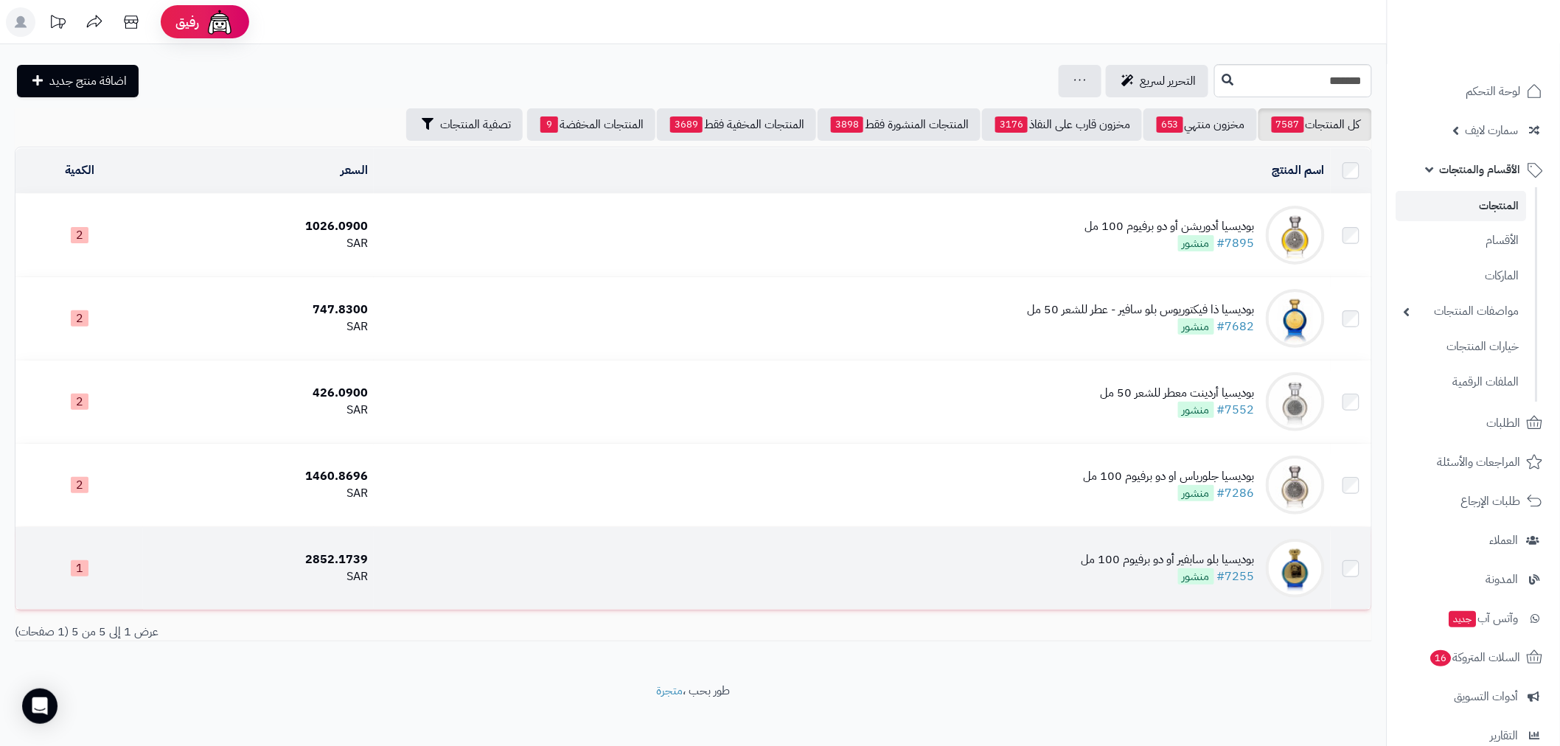
click at [823, 565] on td "بوديسيا بلو سابفير أو دو برفيوم 100 مل #7255 منشور" at bounding box center [852, 568] width 957 height 83
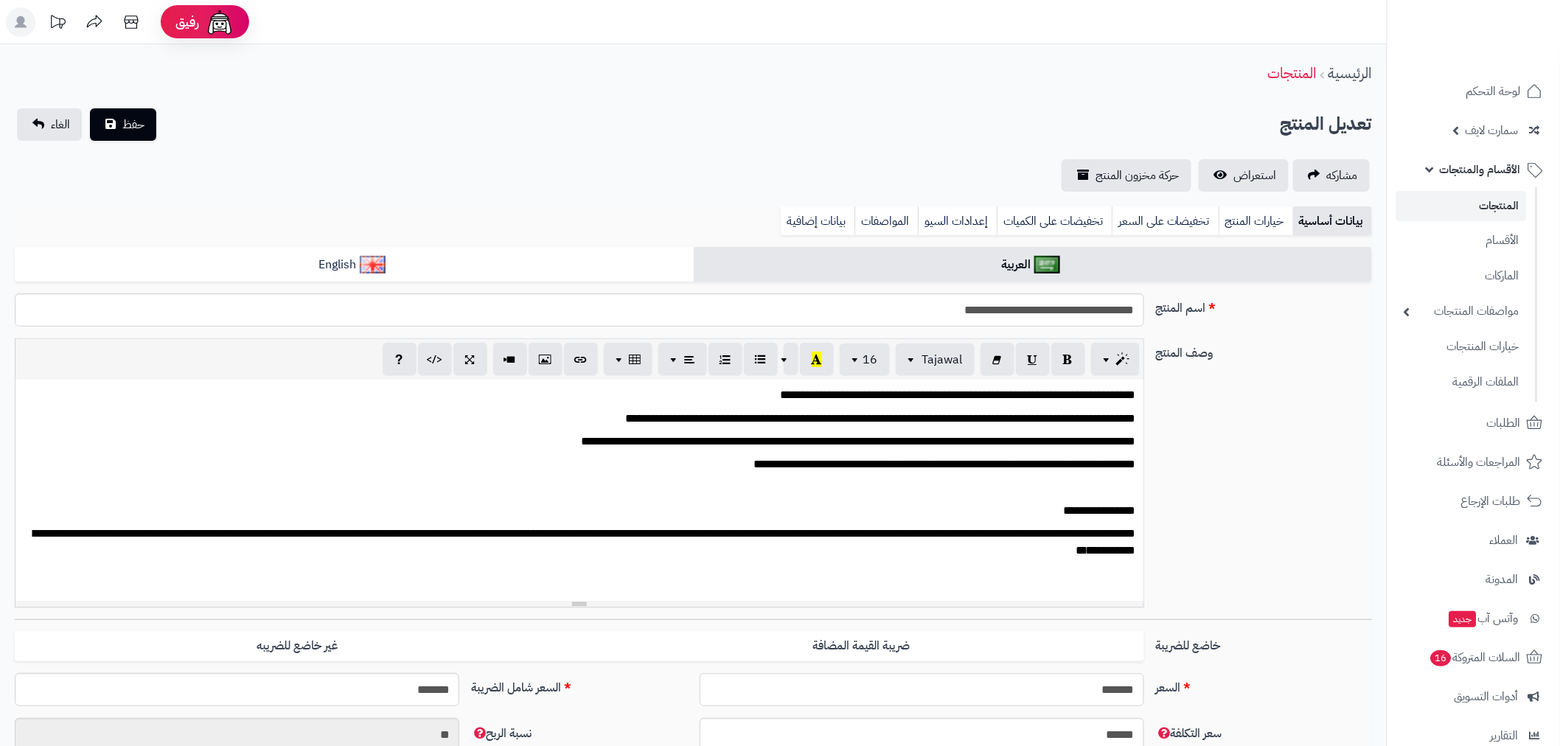
scroll to position [382, 0]
